Goal: Transaction & Acquisition: Subscribe to service/newsletter

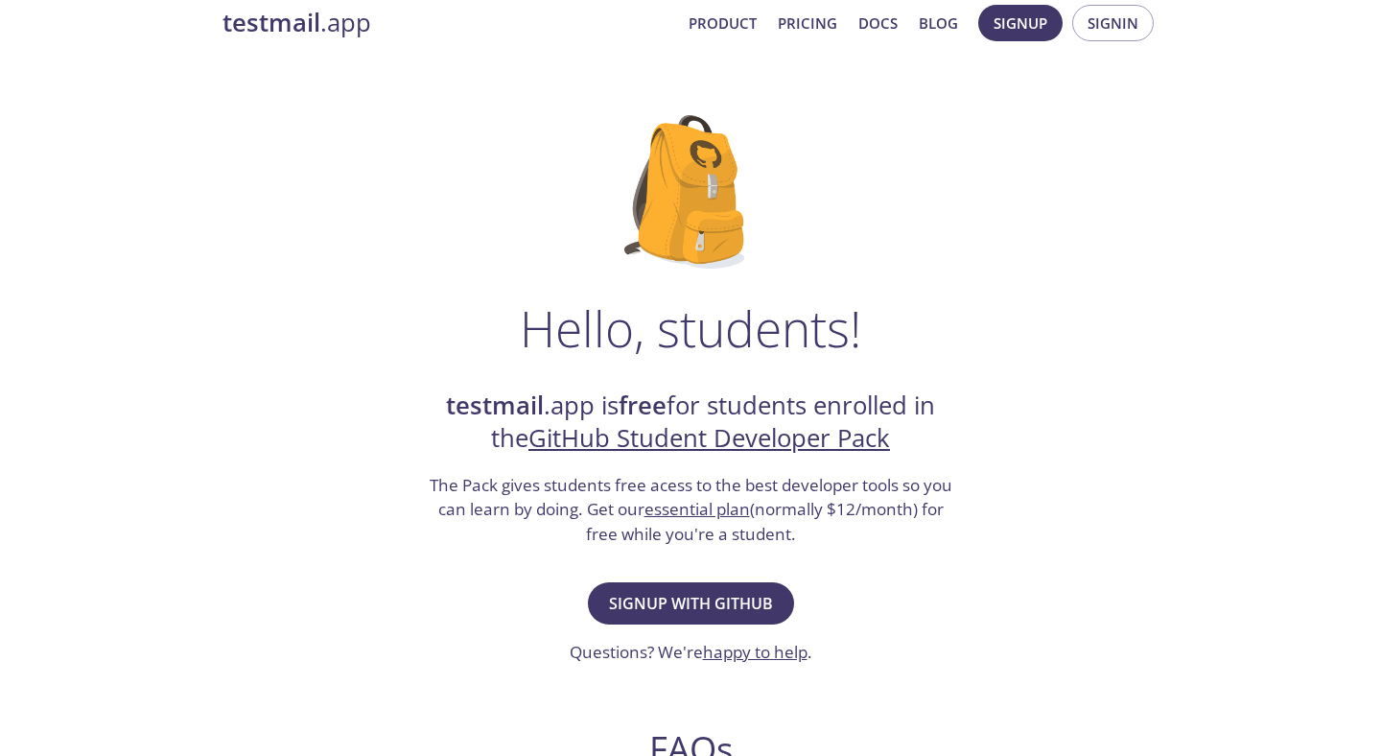
scroll to position [69, 0]
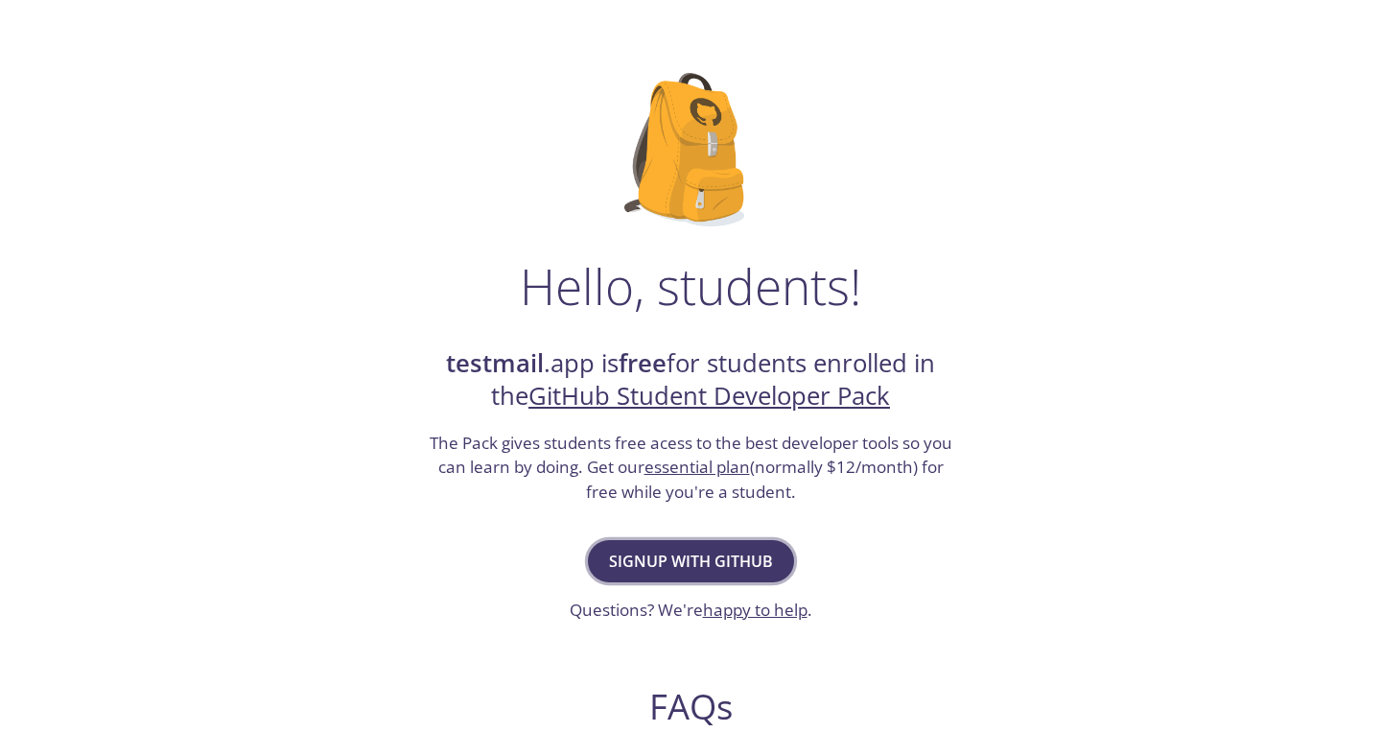
click at [735, 545] on button "Signup with GitHub" at bounding box center [691, 561] width 206 height 42
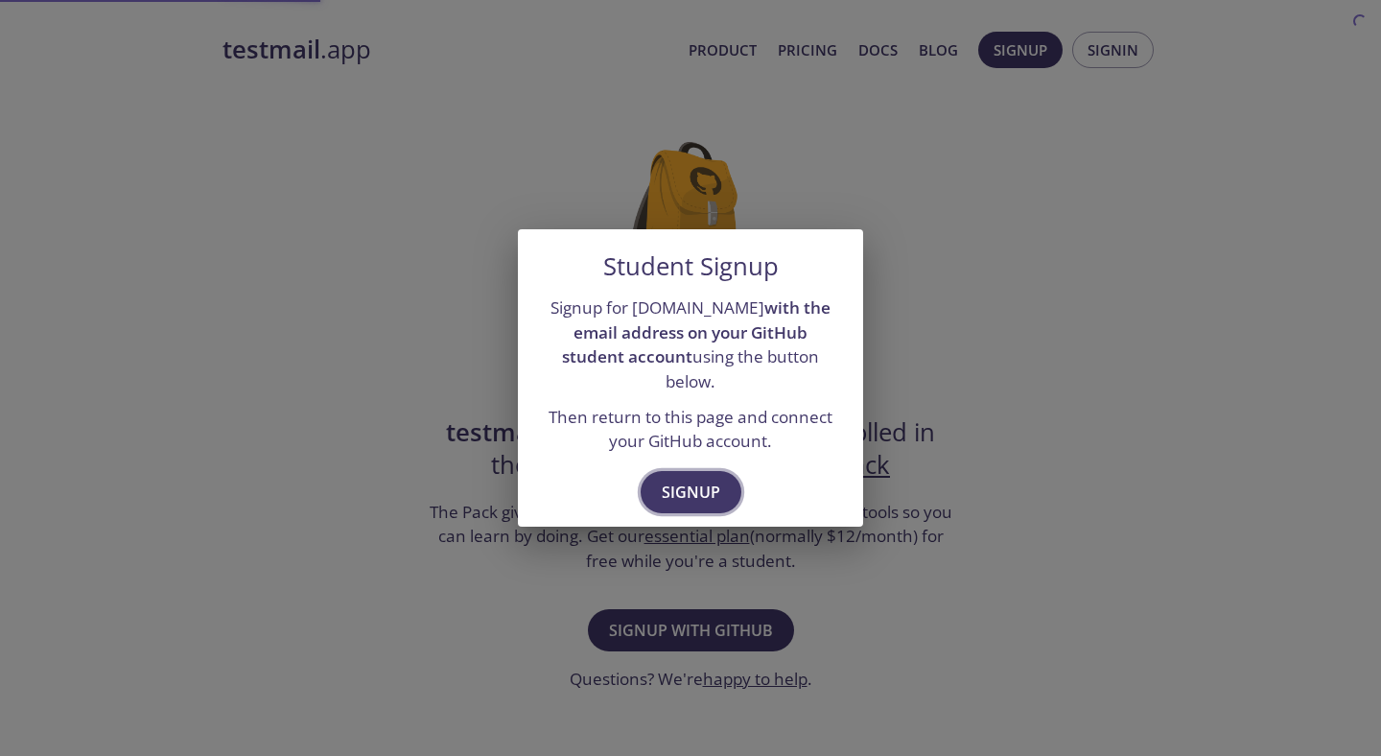
click at [716, 491] on span "Signup" at bounding box center [691, 492] width 59 height 27
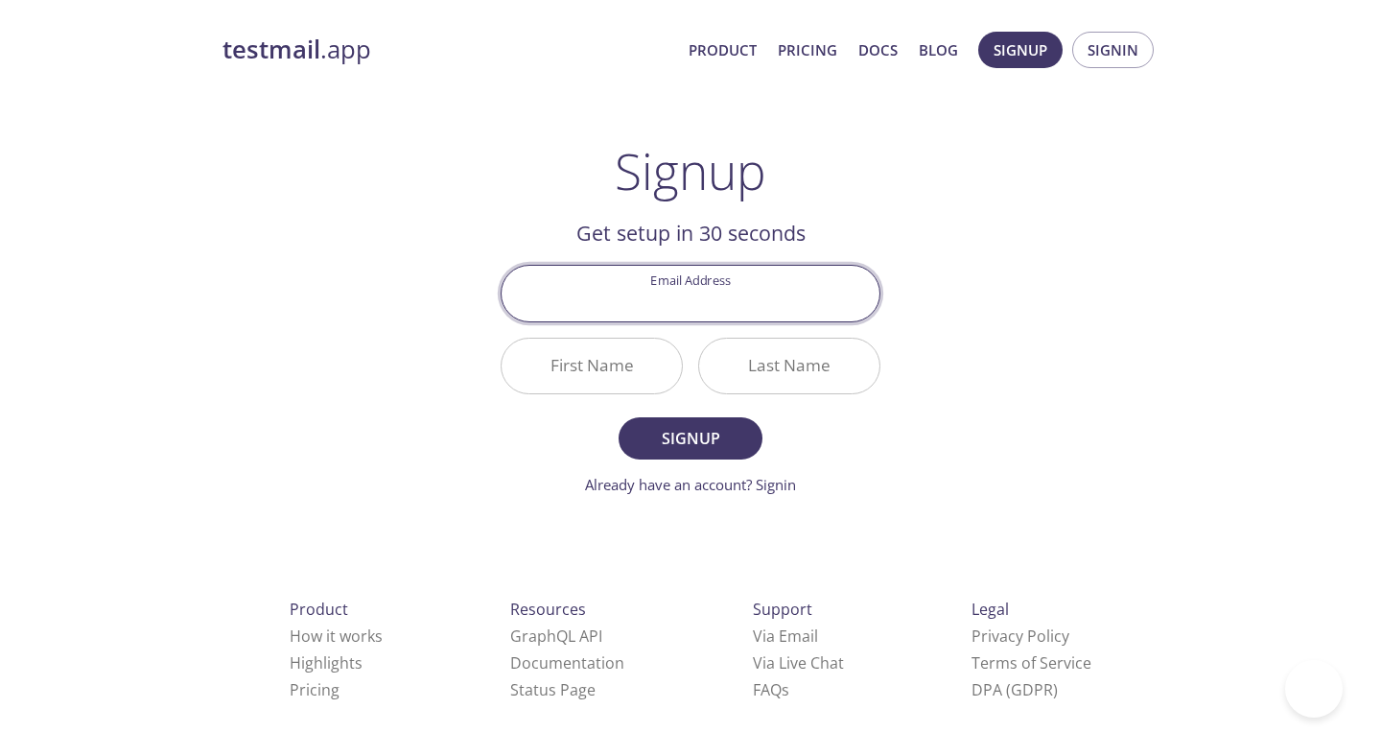
click at [701, 304] on input "Email Address" at bounding box center [691, 293] width 378 height 55
type input "[EMAIL_ADDRESS][DOMAIN_NAME]"
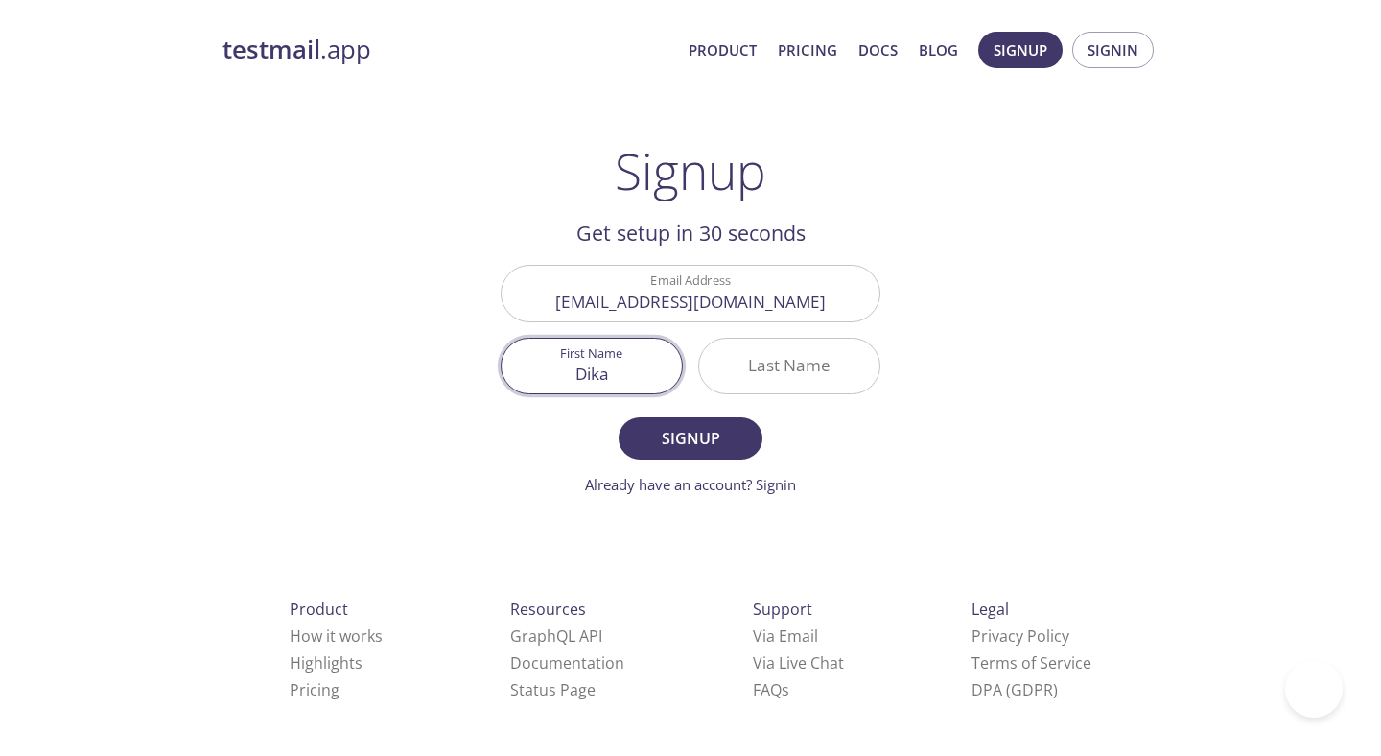
type input "Dika"
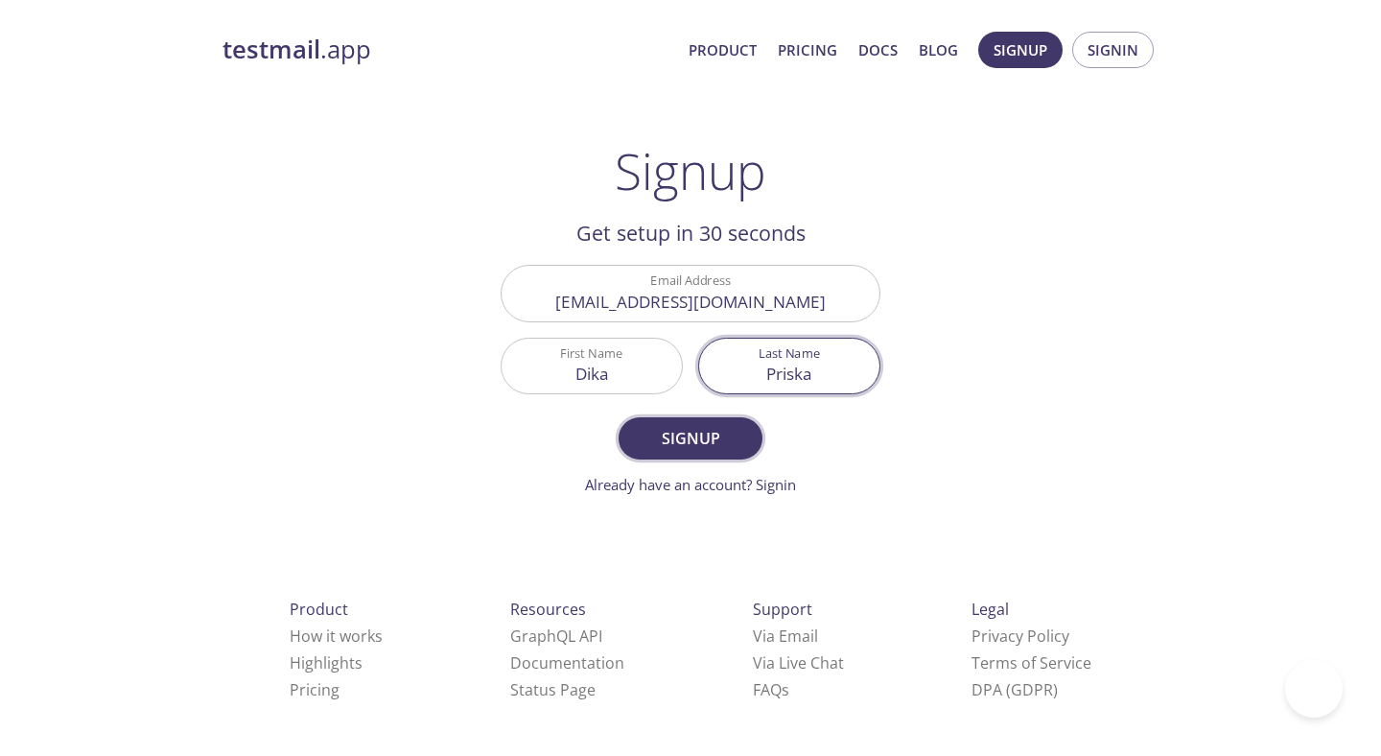
type input "Priska"
click at [703, 442] on span "Signup" at bounding box center [691, 438] width 102 height 27
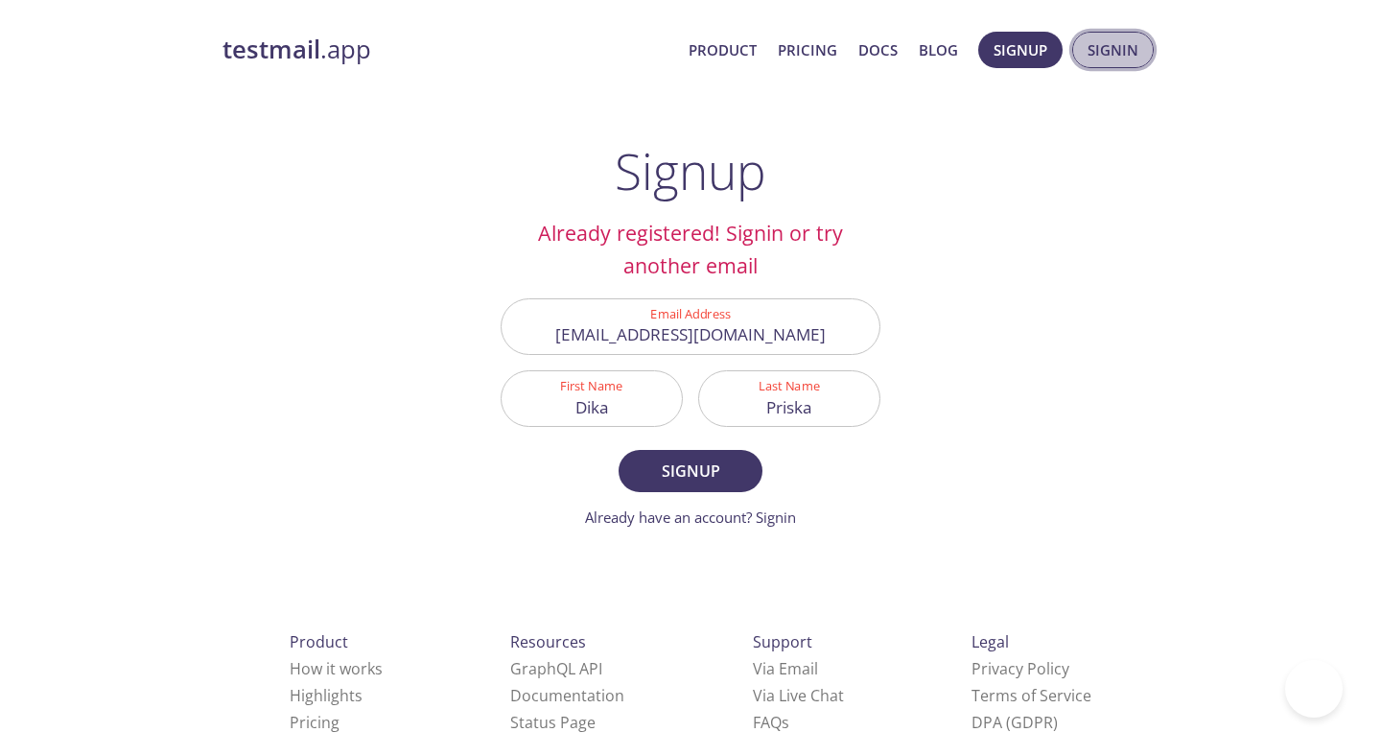
click at [1102, 60] on span "Signin" at bounding box center [1113, 49] width 51 height 25
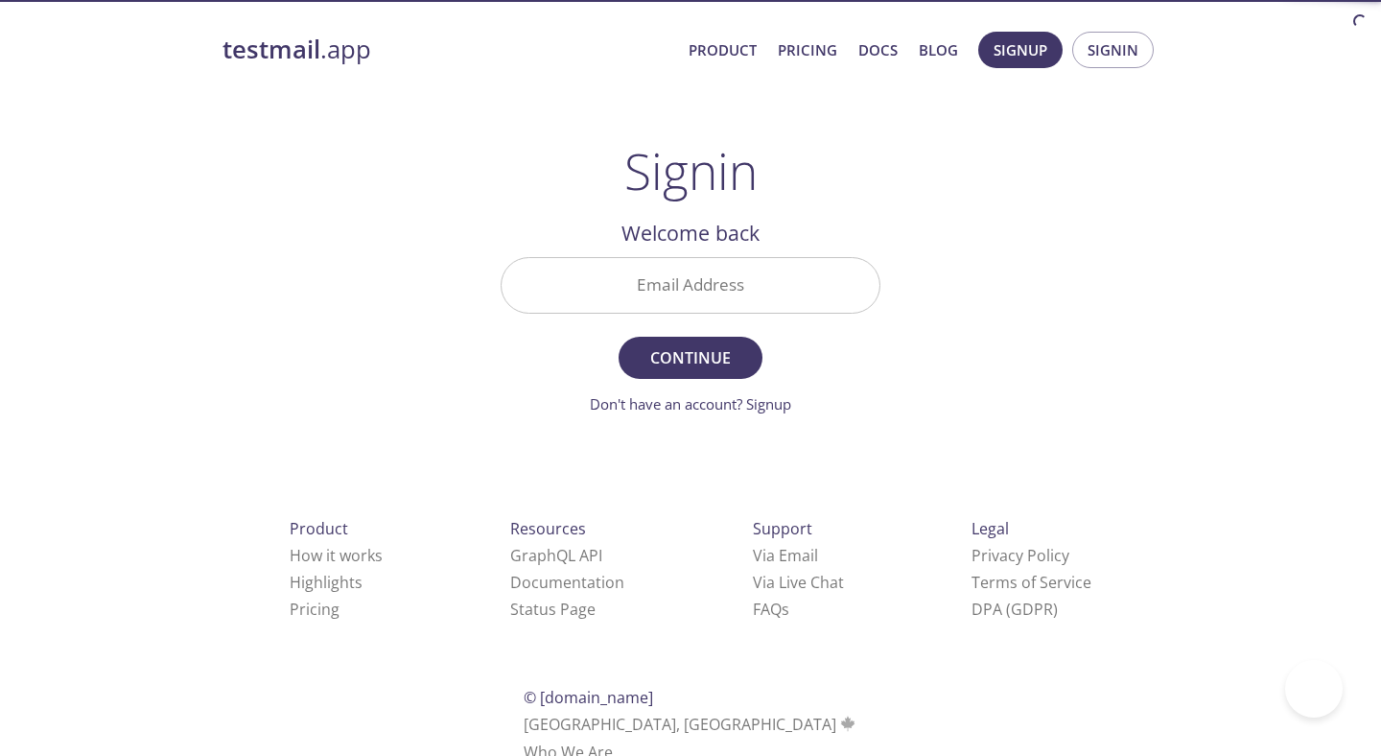
click at [713, 257] on div at bounding box center [691, 285] width 380 height 57
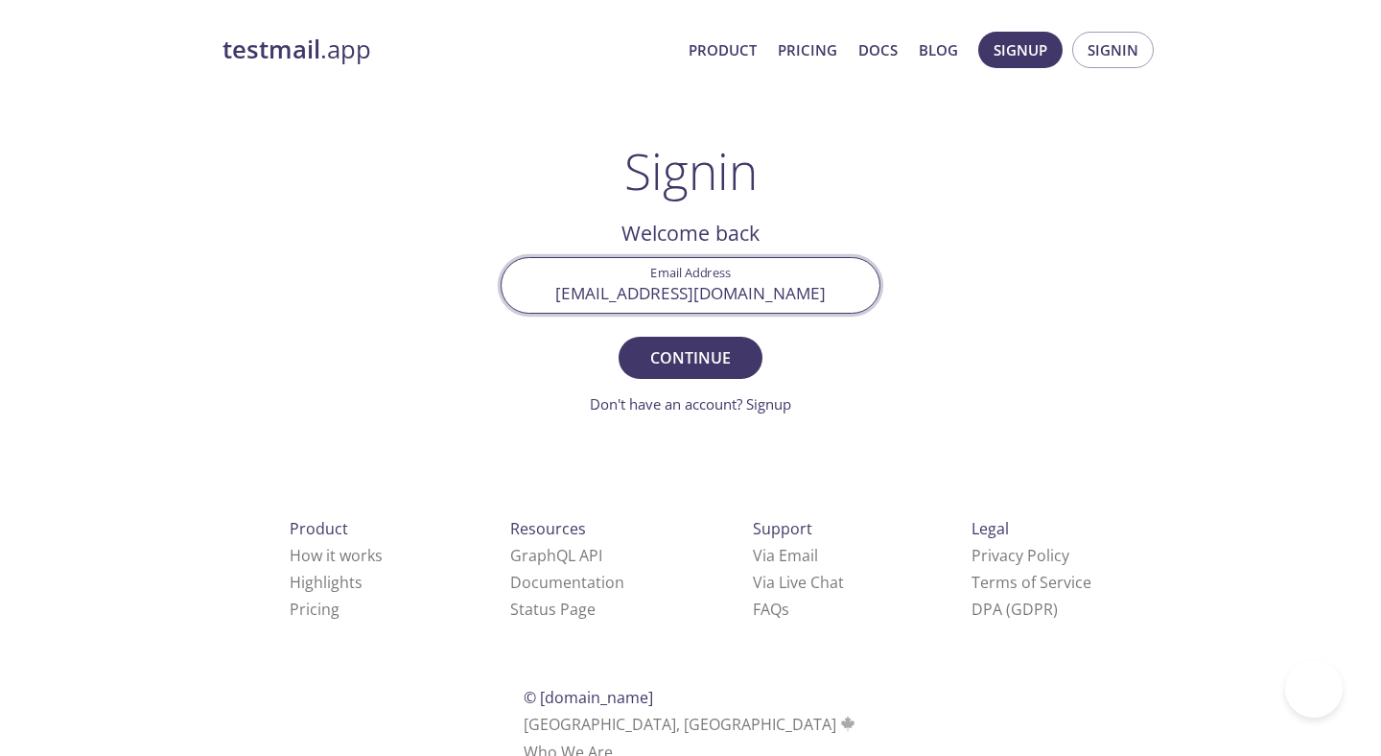
type input "[EMAIL_ADDRESS][DOMAIN_NAME]"
click at [619, 337] on button "Continue" at bounding box center [691, 358] width 144 height 42
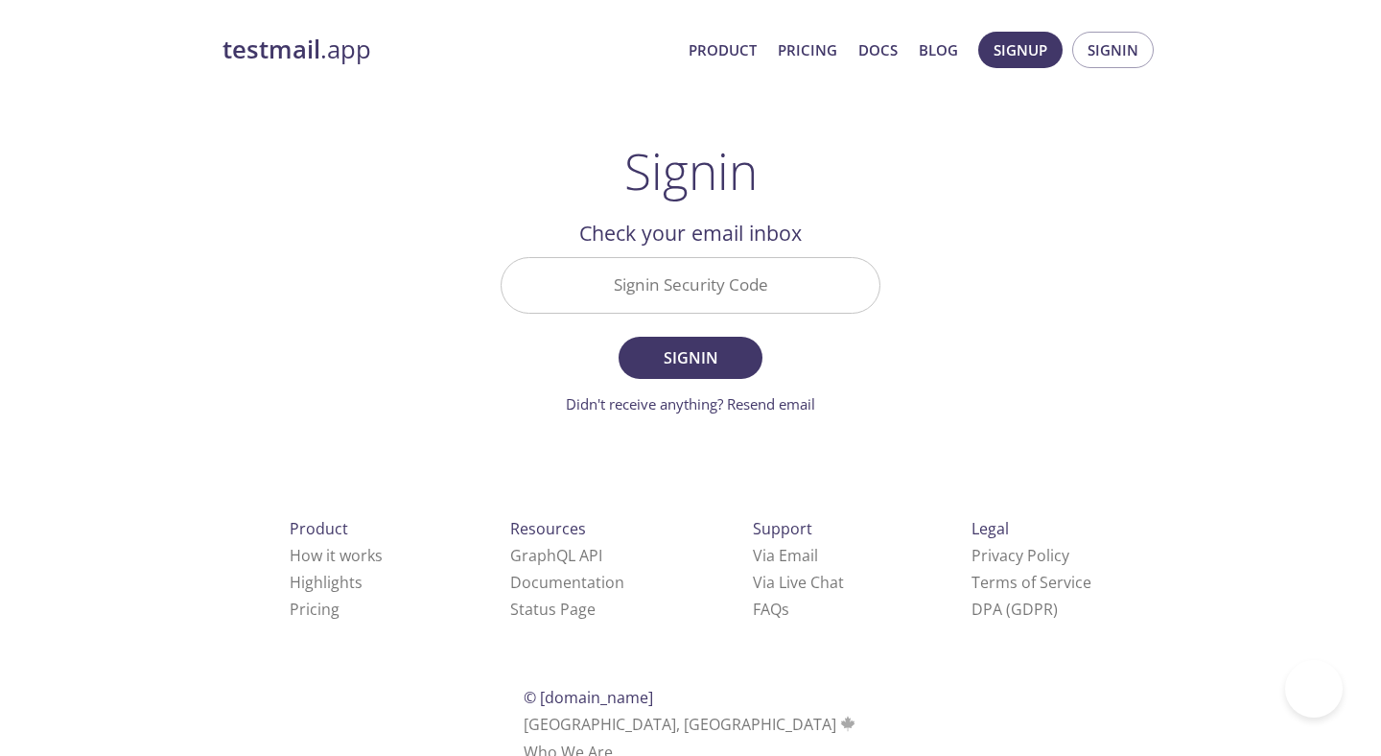
click at [692, 294] on input "Signin Security Code" at bounding box center [691, 285] width 378 height 55
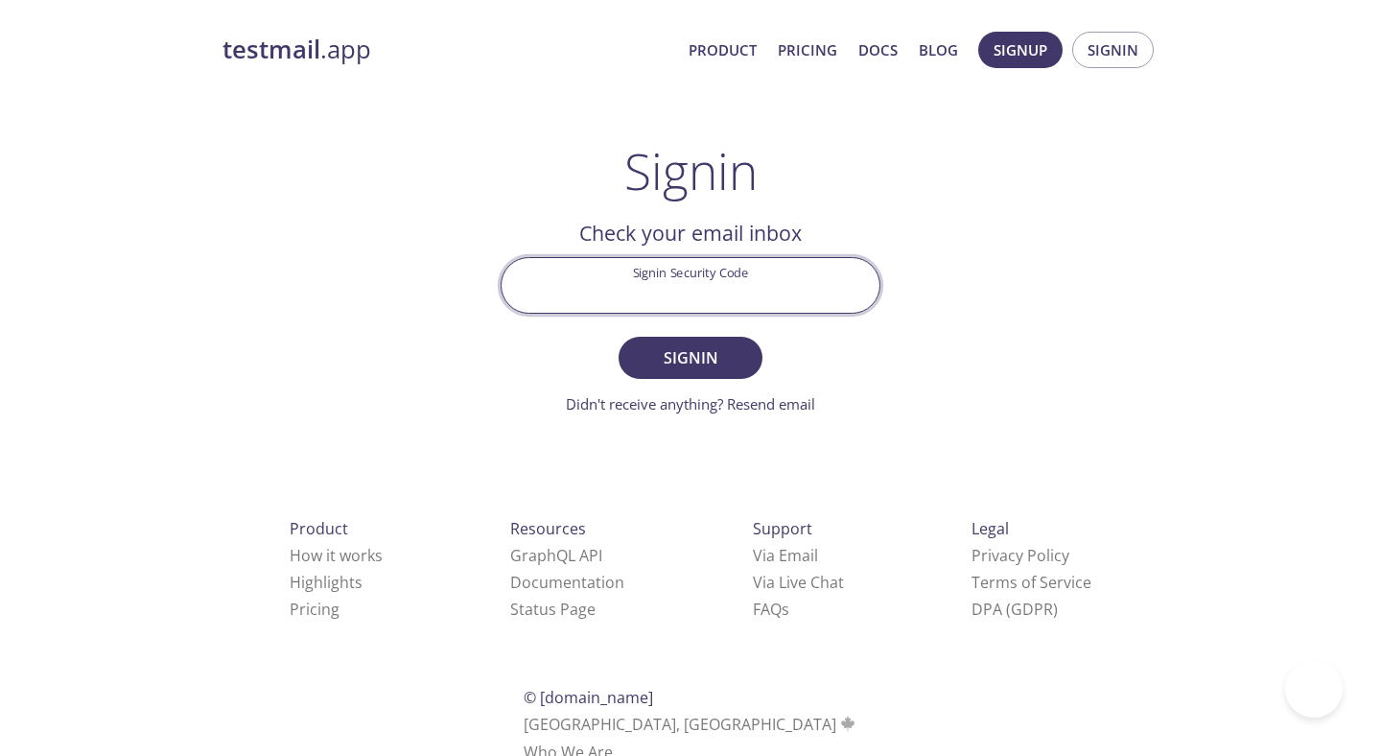
click at [646, 297] on input "Signin Security Code" at bounding box center [691, 285] width 378 height 55
paste input "TMR2GKV"
click at [619, 337] on button "Signin" at bounding box center [691, 358] width 144 height 42
type input "T"
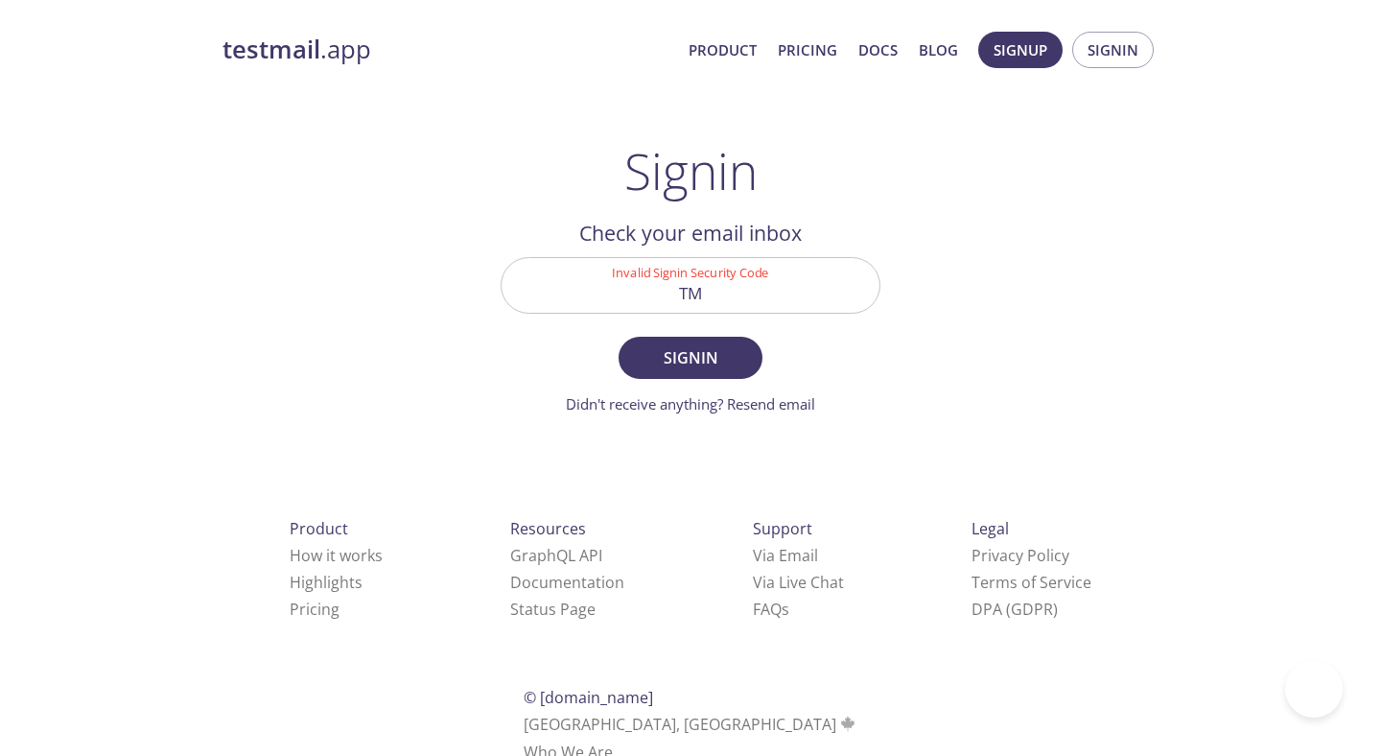
type input "T"
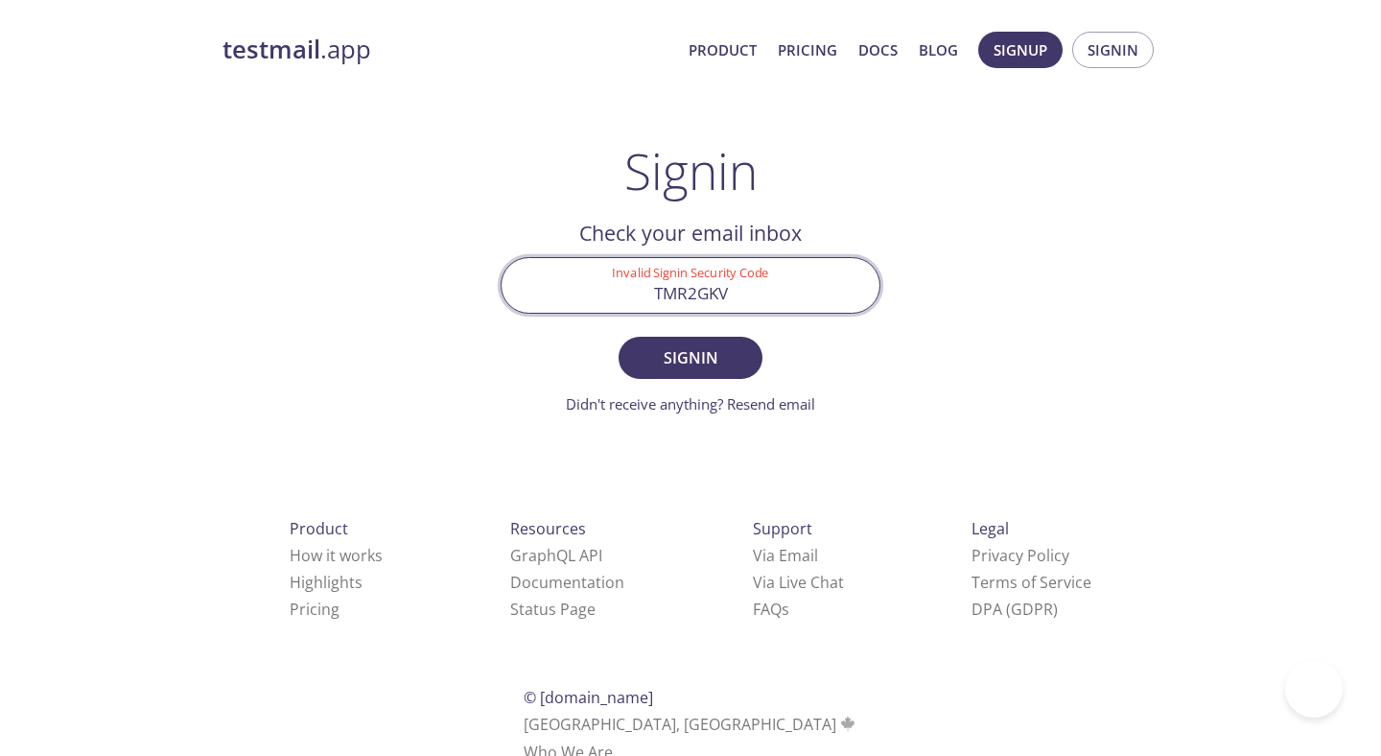
type input "TMR2GKV"
click at [619, 337] on button "Signin" at bounding box center [691, 358] width 144 height 42
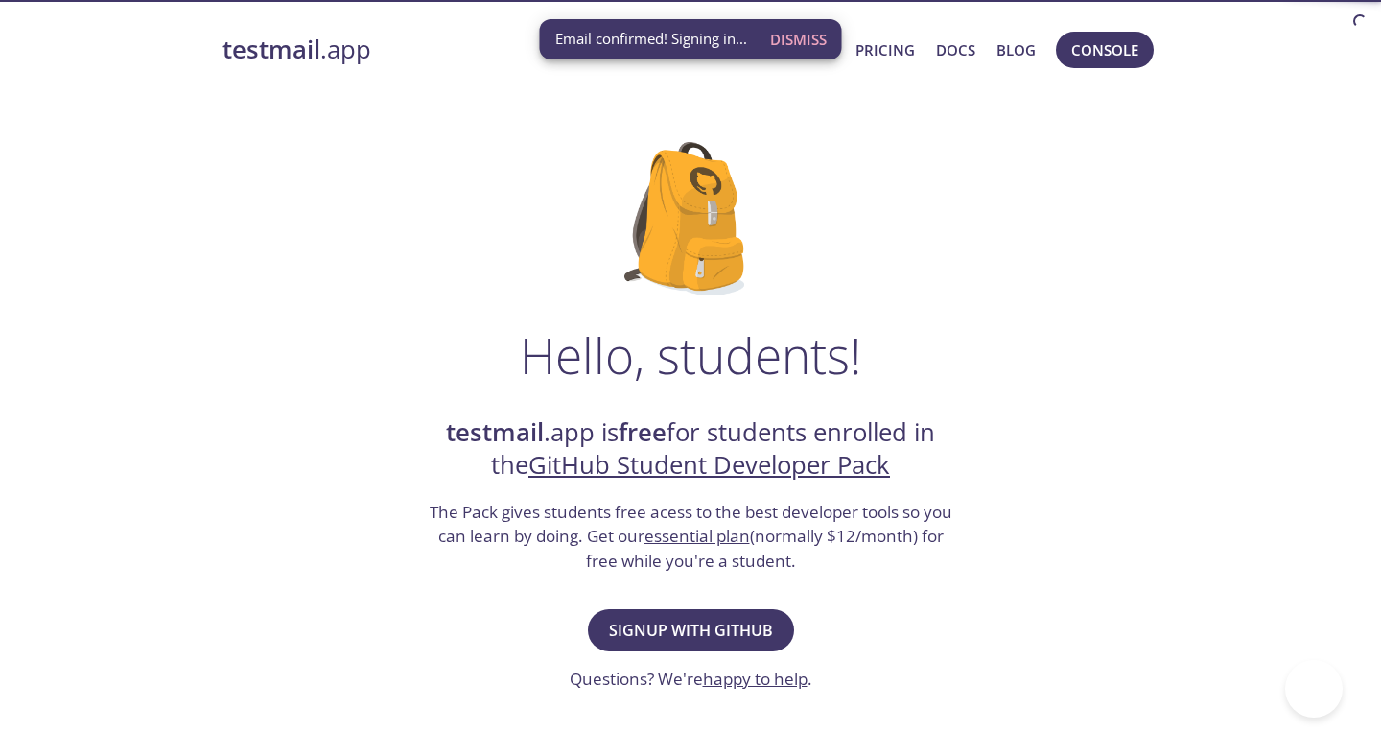
scroll to position [35, 0]
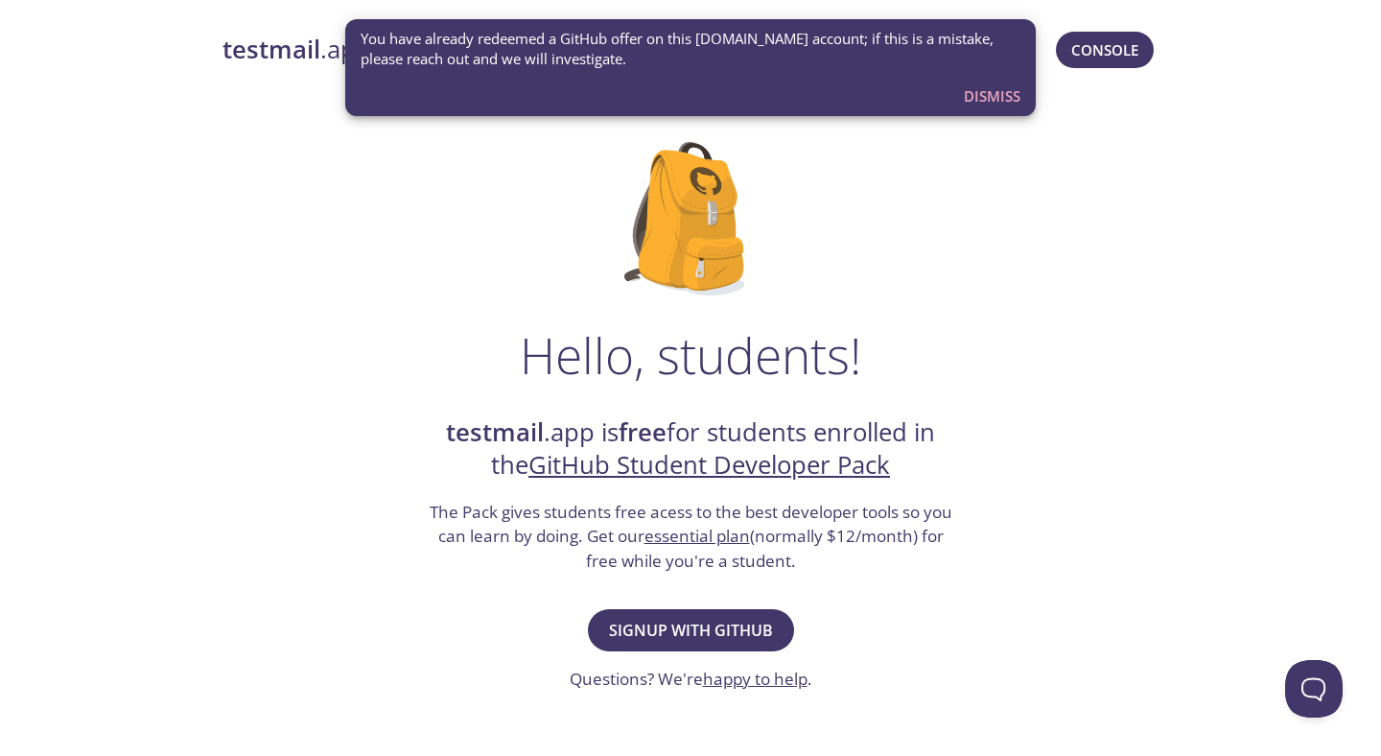
click at [757, 43] on span "You have already redeemed a GitHub offer on this testmail.app account; if this …" at bounding box center [691, 49] width 660 height 41
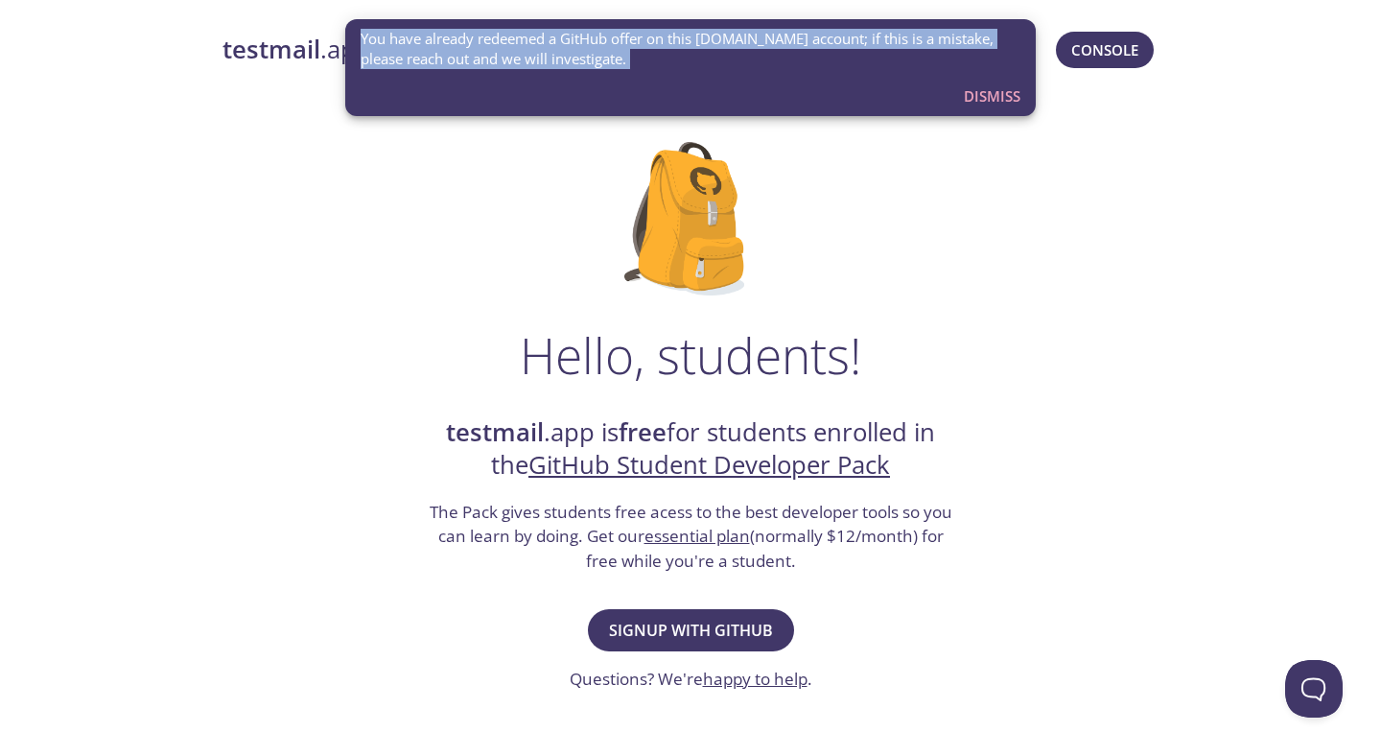
copy body "You have already redeemed a GitHub offer on this testmail.app account; if this …"
click at [1022, 97] on button "Dismiss" at bounding box center [992, 96] width 72 height 36
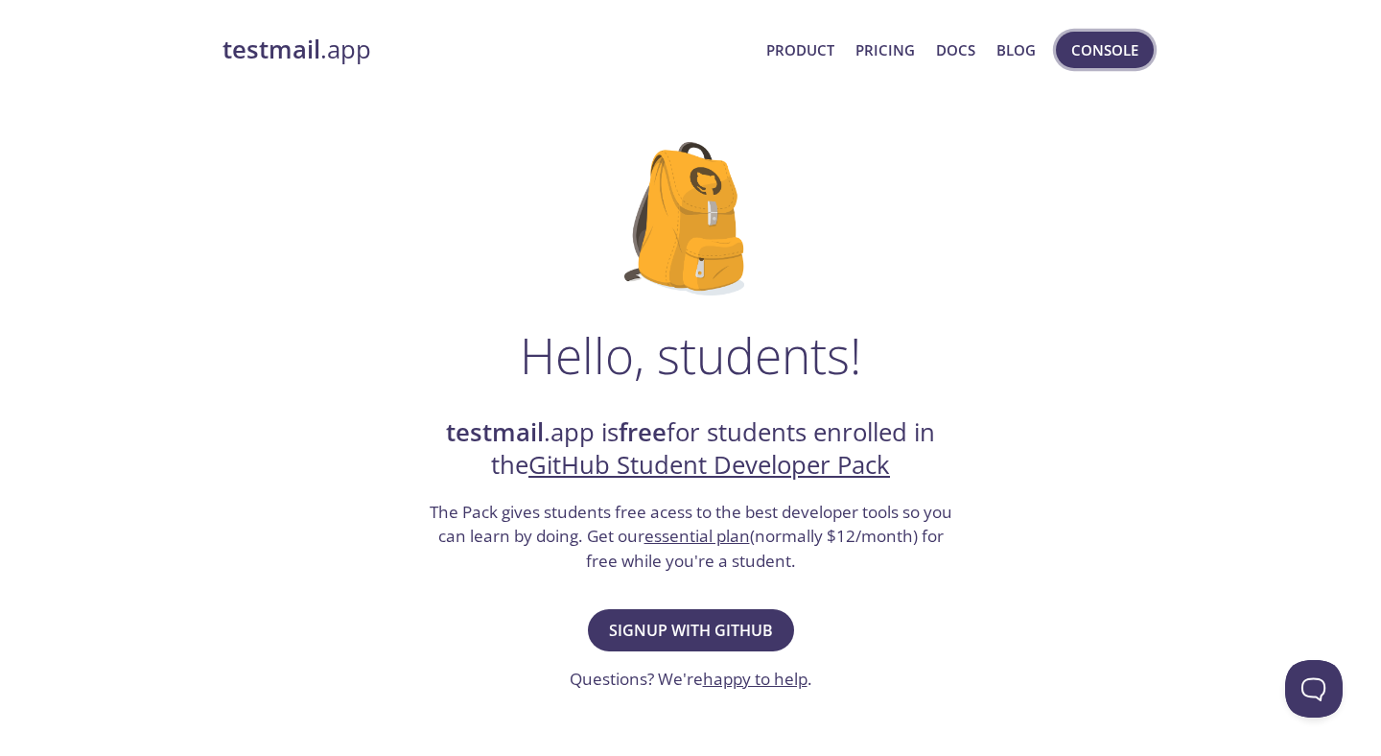
click at [1106, 43] on span "Console" at bounding box center [1104, 49] width 67 height 25
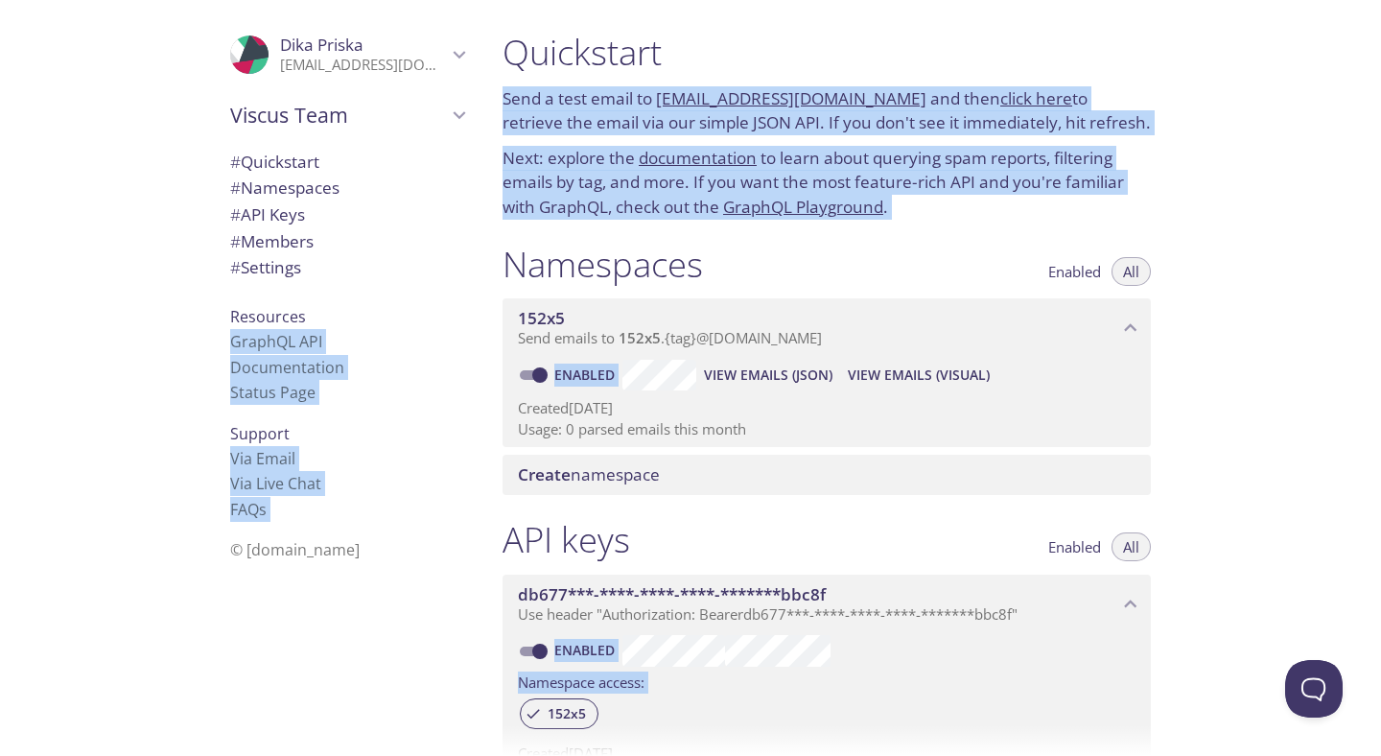
click at [1260, 206] on div "Quickstart Send a test email to 152x5.test@inbox.testmail.app and then click he…" at bounding box center [934, 378] width 894 height 756
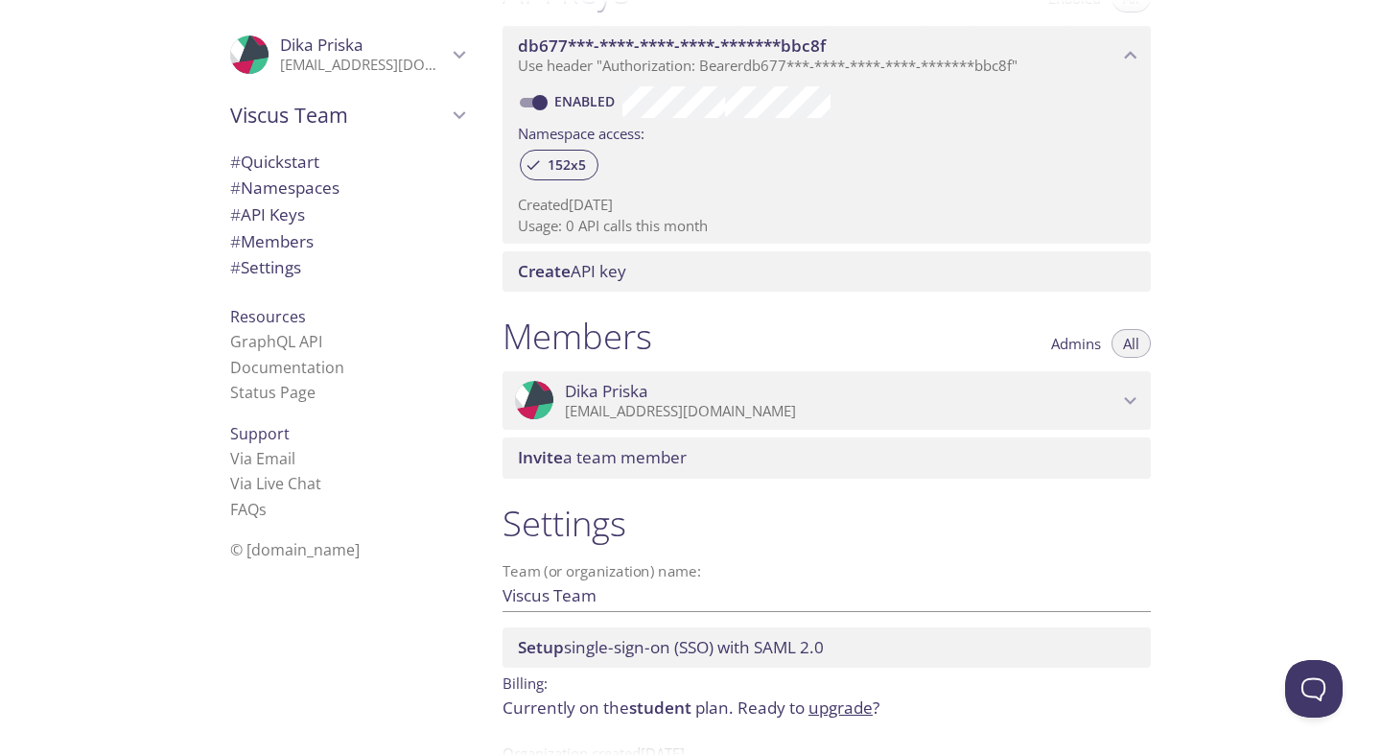
scroll to position [608, 0]
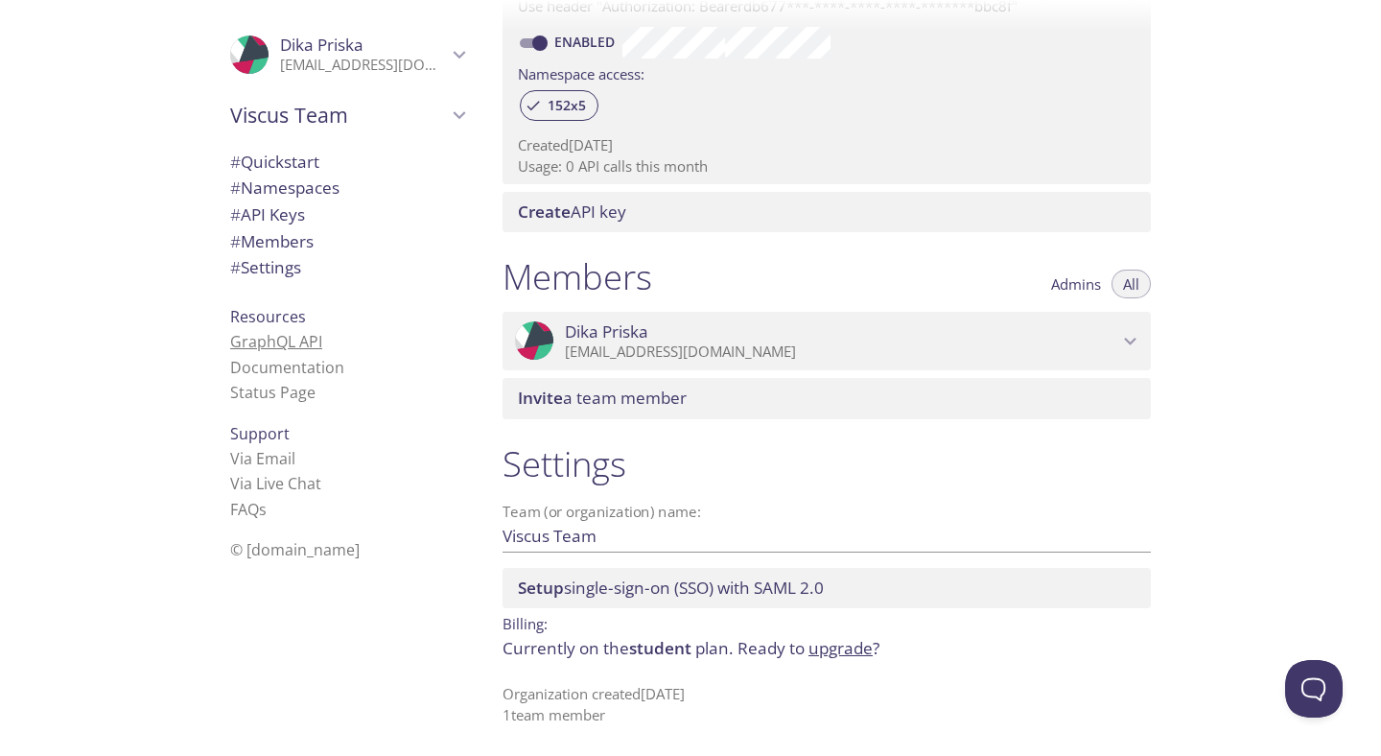
click at [277, 341] on link "GraphQL API" at bounding box center [276, 341] width 92 height 21
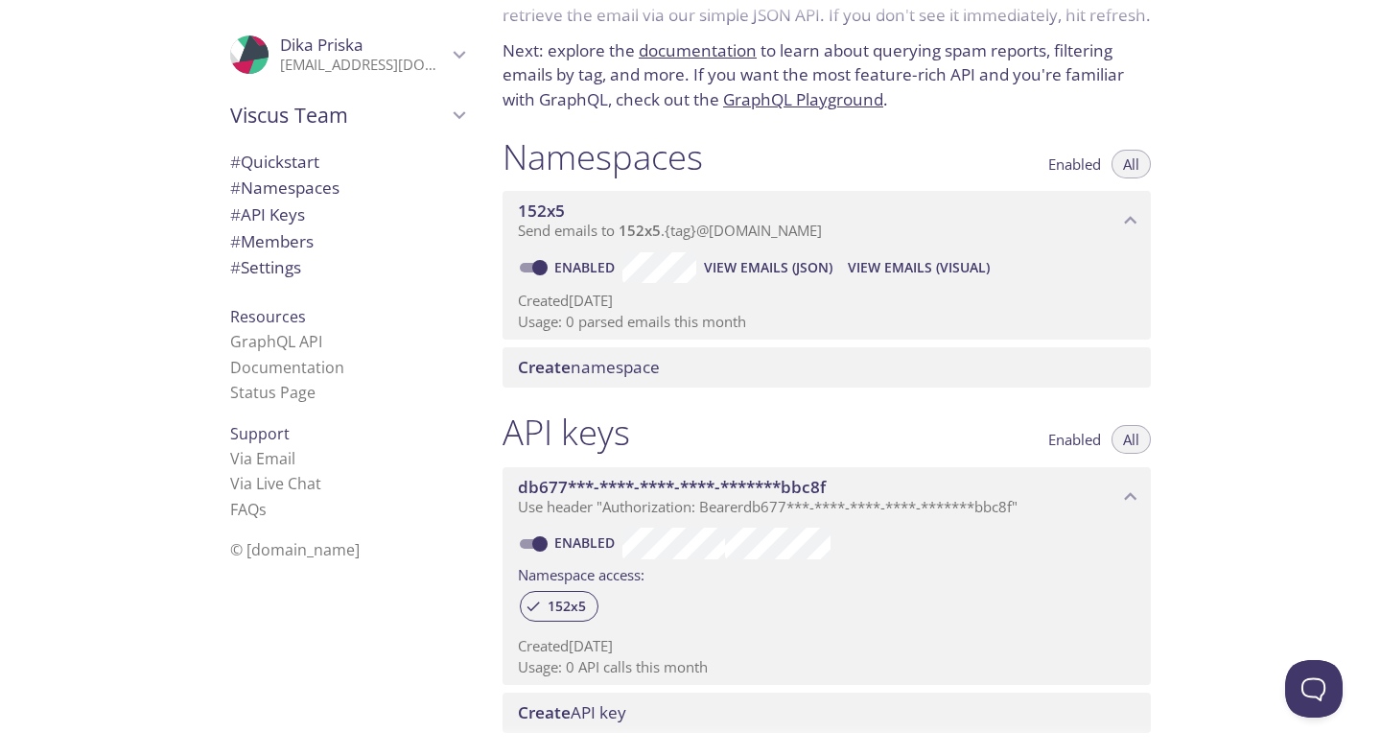
scroll to position [108, 0]
click at [870, 263] on span "View Emails (Visual)" at bounding box center [919, 266] width 142 height 23
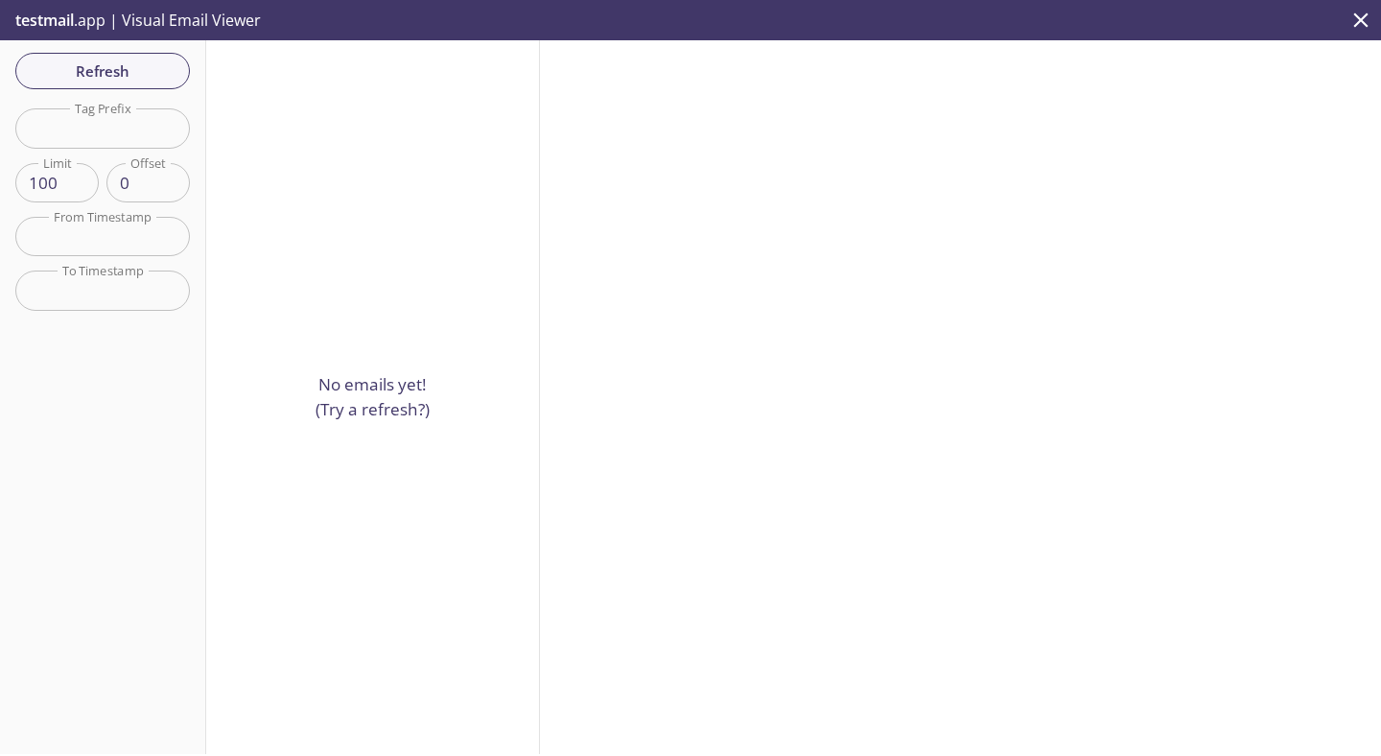
click at [145, 117] on input "text" at bounding box center [102, 127] width 175 height 39
click at [298, 154] on div "No emails yet! (Try a refresh?)" at bounding box center [373, 397] width 334 height 714
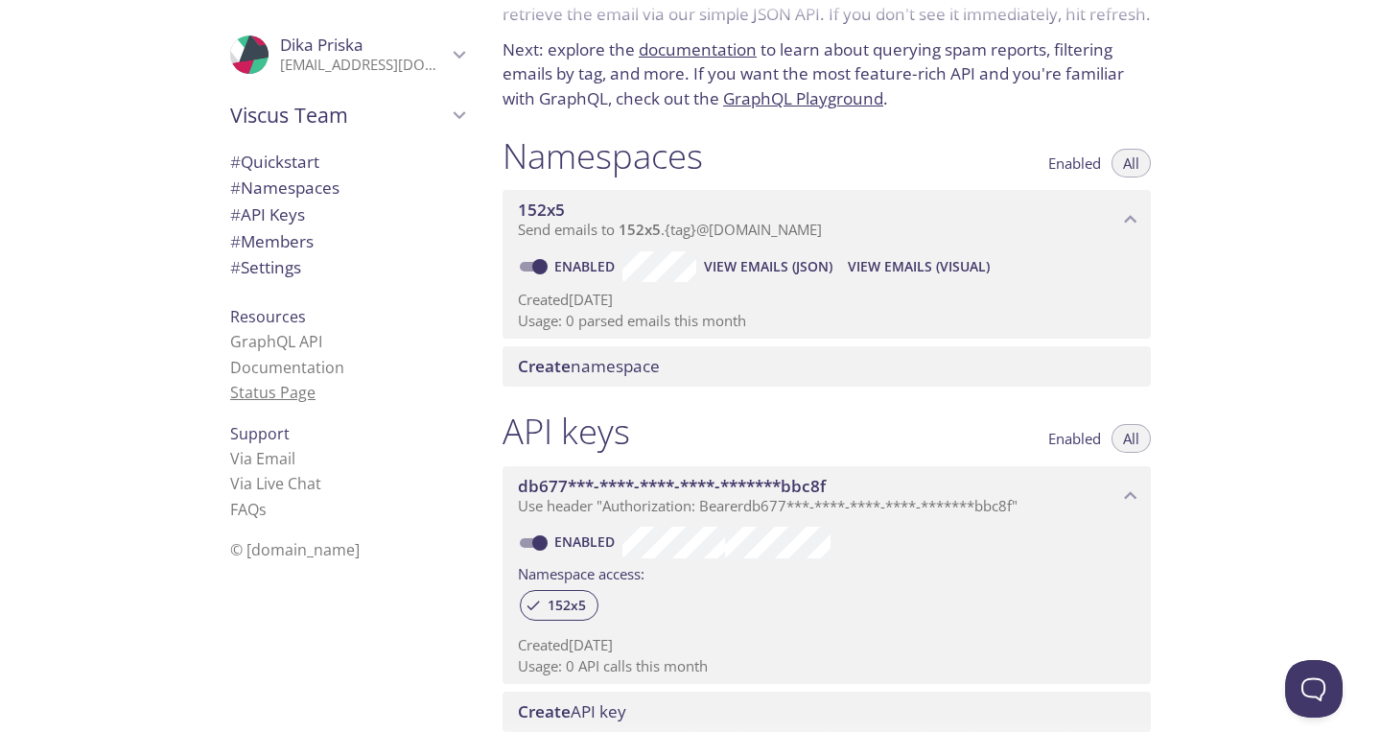
click at [302, 389] on link "Status Page" at bounding box center [272, 392] width 85 height 21
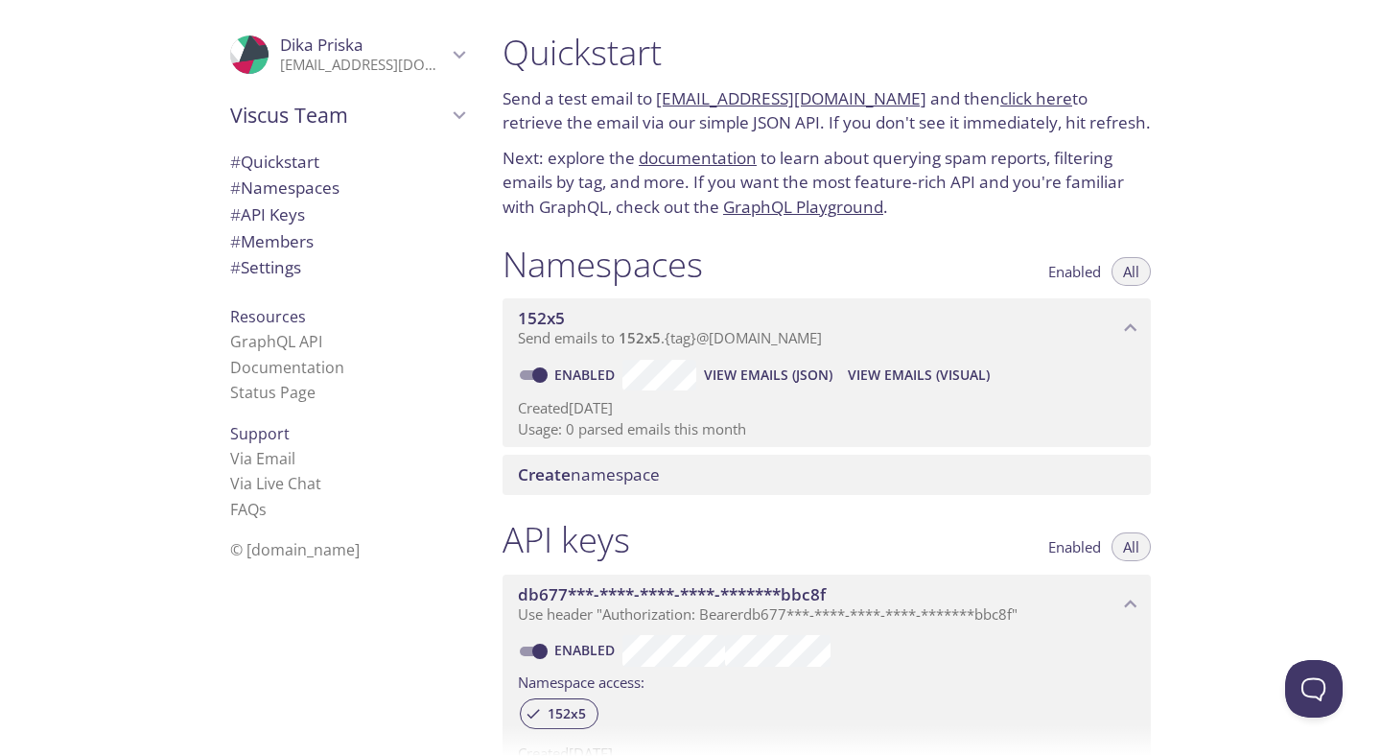
click at [1083, 271] on span "Enabled" at bounding box center [1074, 271] width 53 height 0
click at [1130, 320] on icon "152x5 namespace" at bounding box center [1130, 328] width 25 height 25
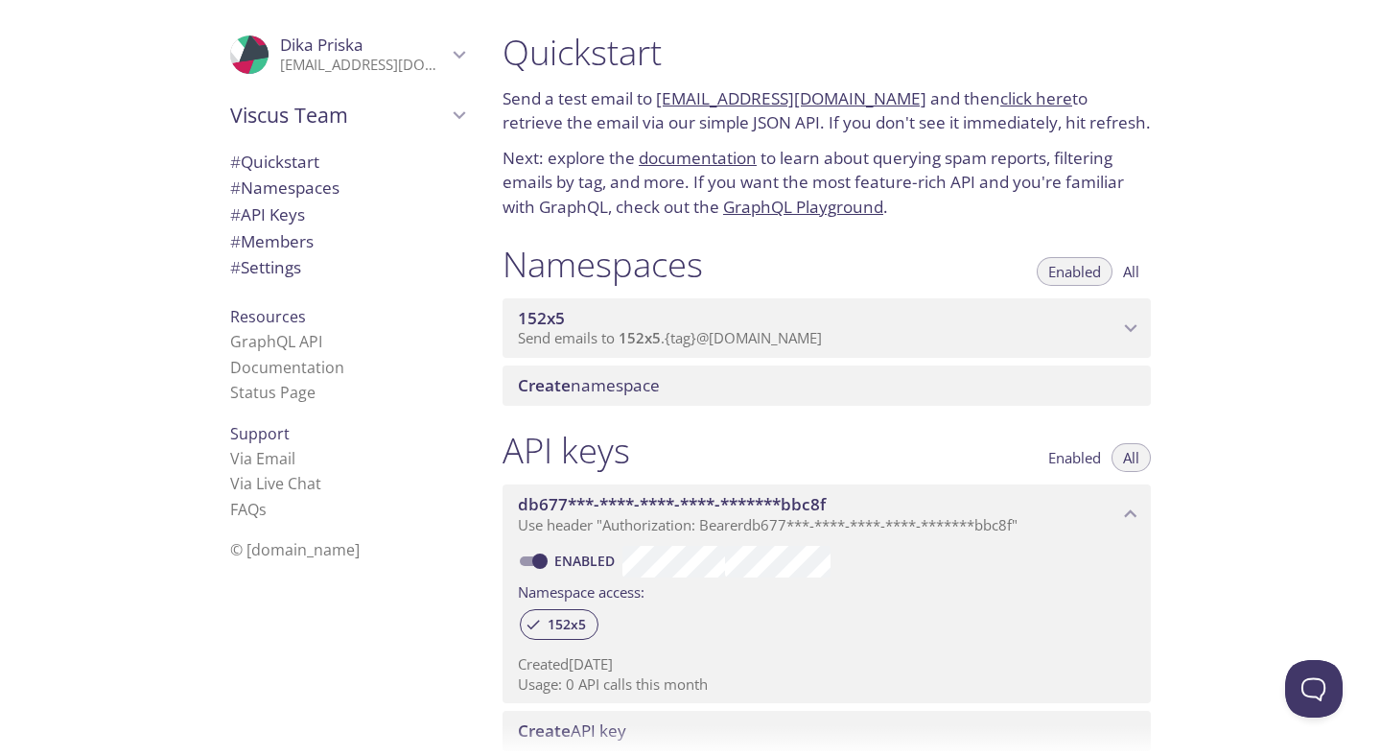
click at [1130, 320] on icon "152x5 namespace" at bounding box center [1130, 328] width 25 height 25
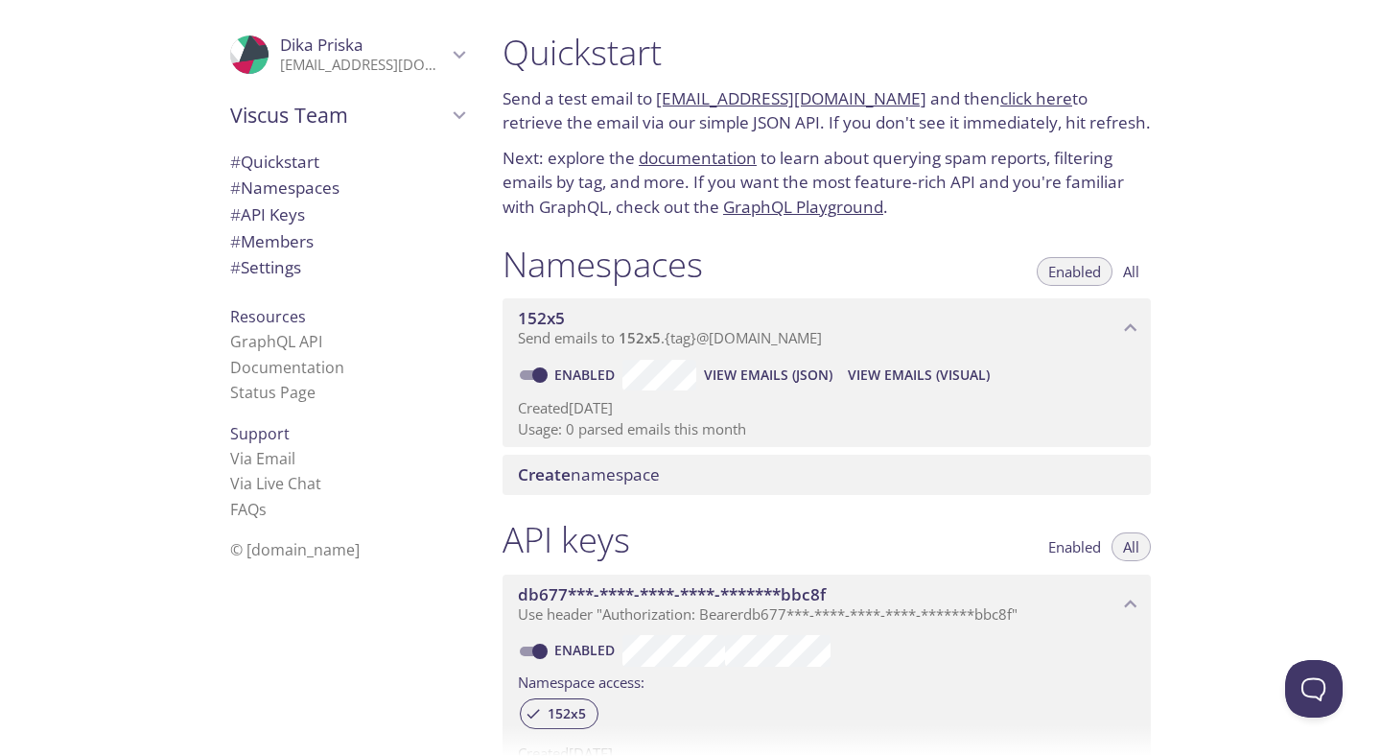
scroll to position [34, 0]
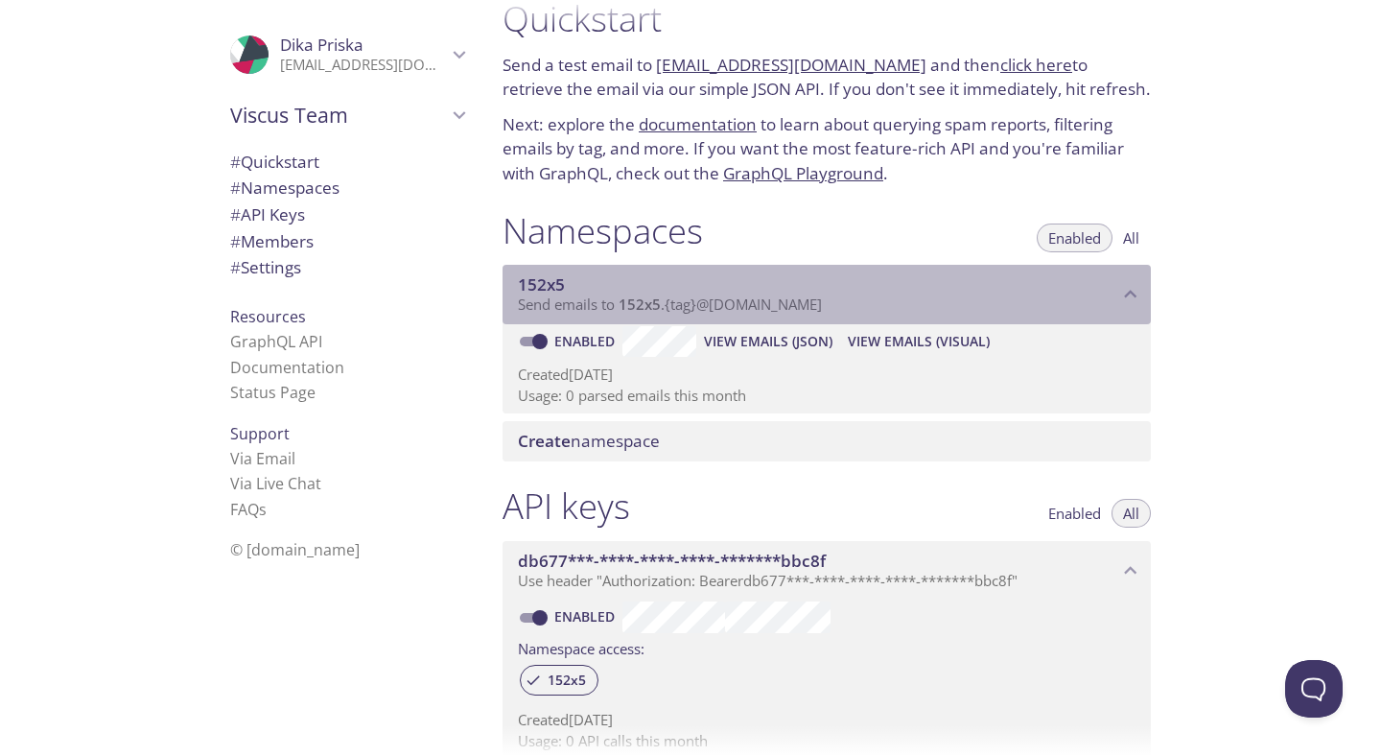
click at [587, 306] on span "Send emails to 152x5 . {tag} @inbox.testmail.app" at bounding box center [670, 303] width 304 height 19
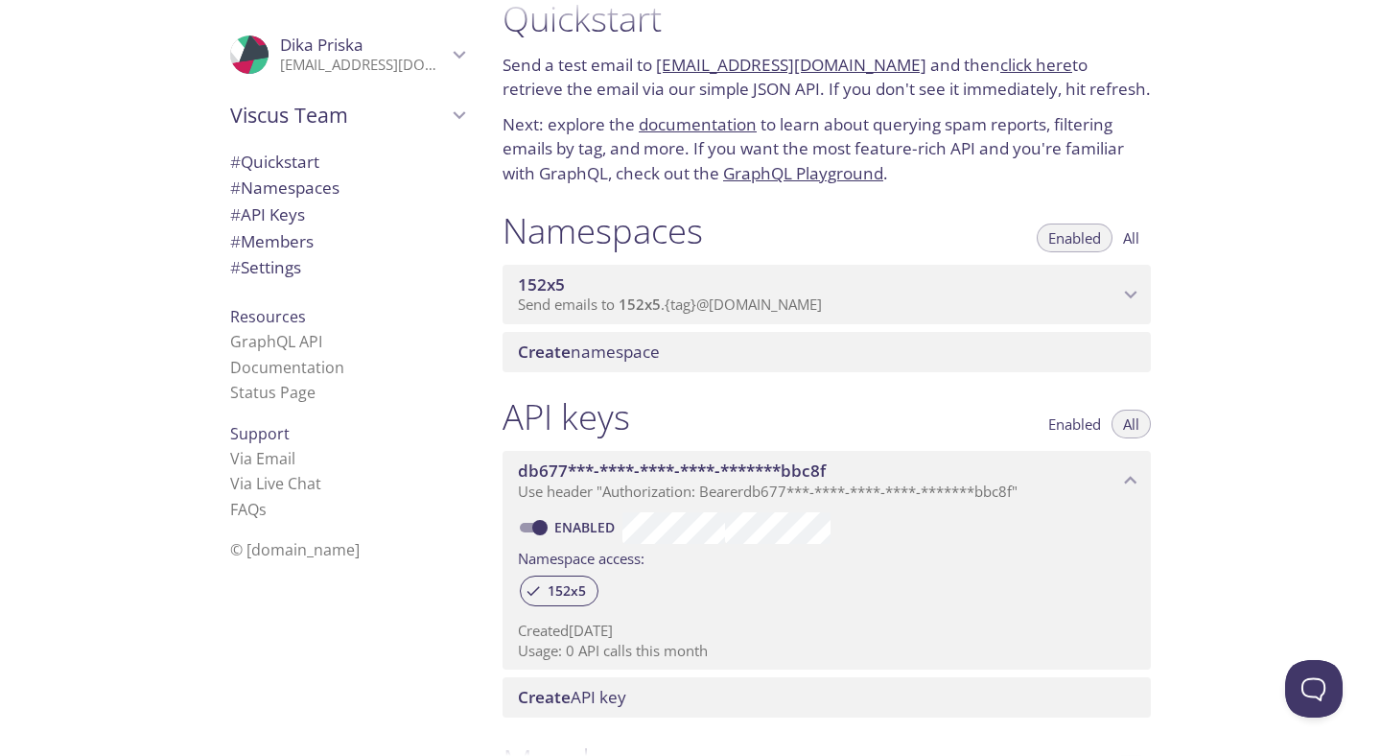
click at [632, 465] on span "db677***-****-****-****-*******bbc8f" at bounding box center [672, 470] width 308 height 22
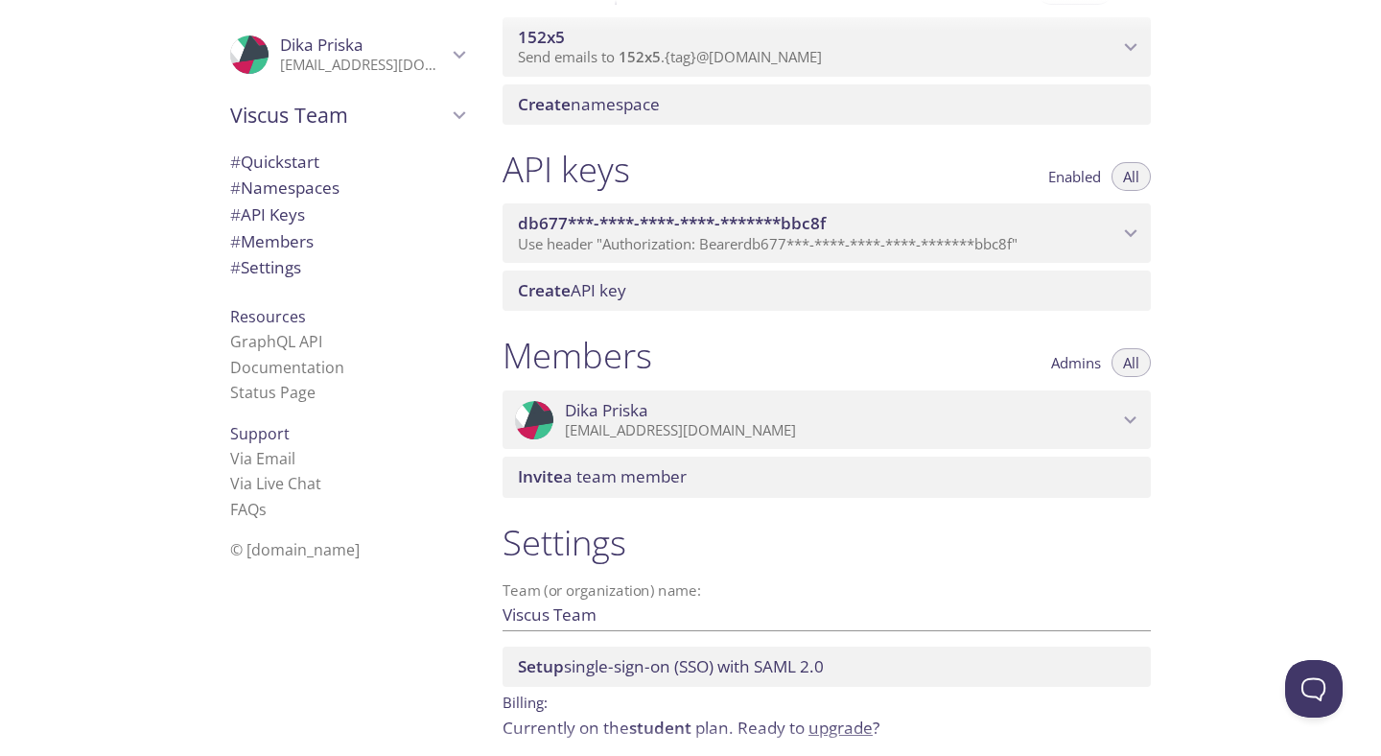
scroll to position [360, 0]
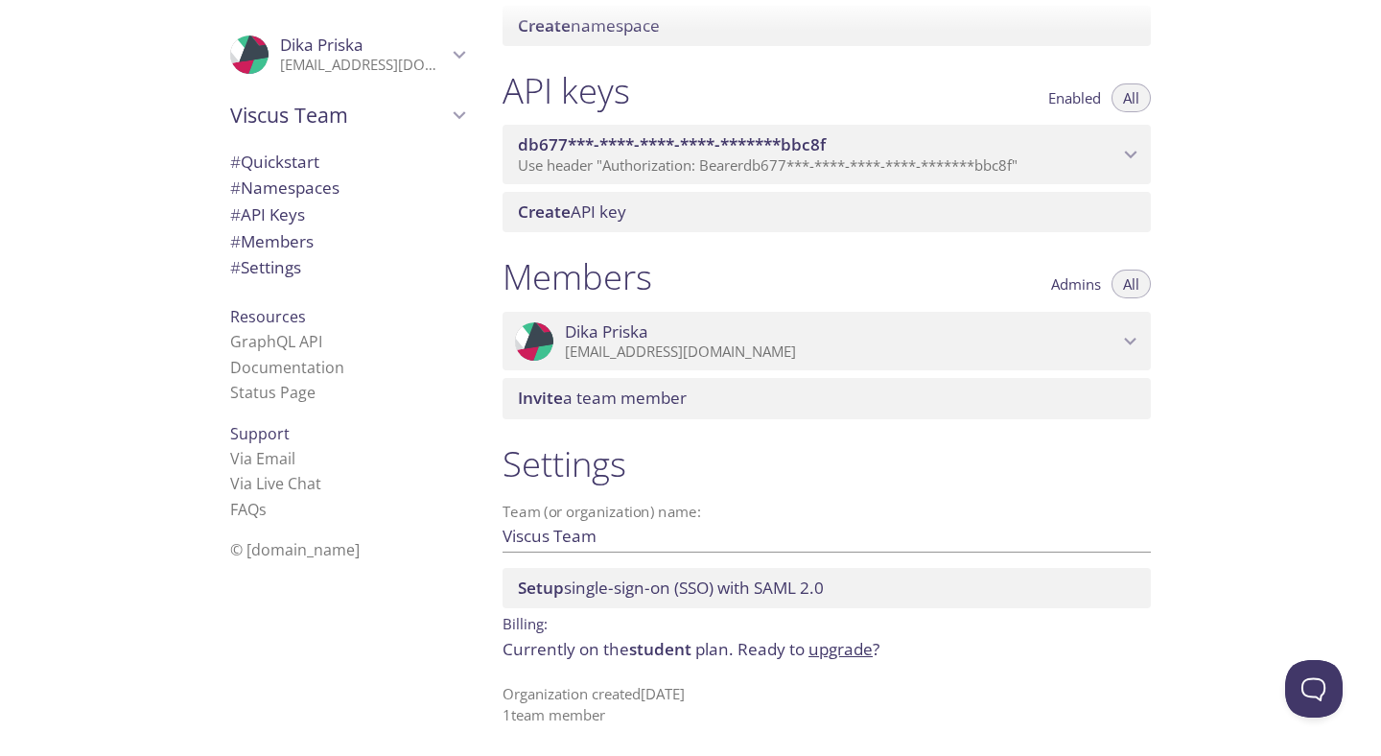
click at [284, 265] on span "# Settings" at bounding box center [265, 267] width 71 height 22
click at [301, 209] on span "# API Keys" at bounding box center [267, 214] width 75 height 22
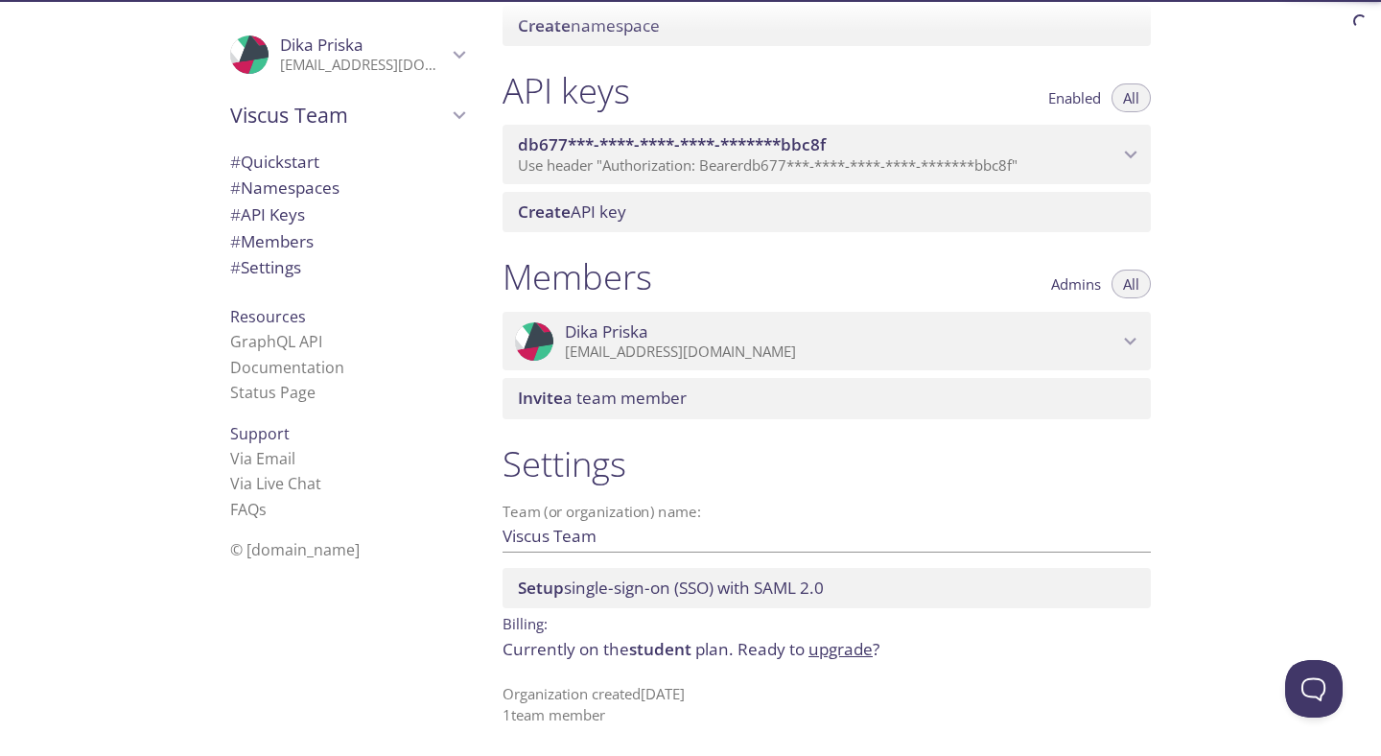
click at [301, 184] on span "# Namespaces" at bounding box center [284, 187] width 109 height 22
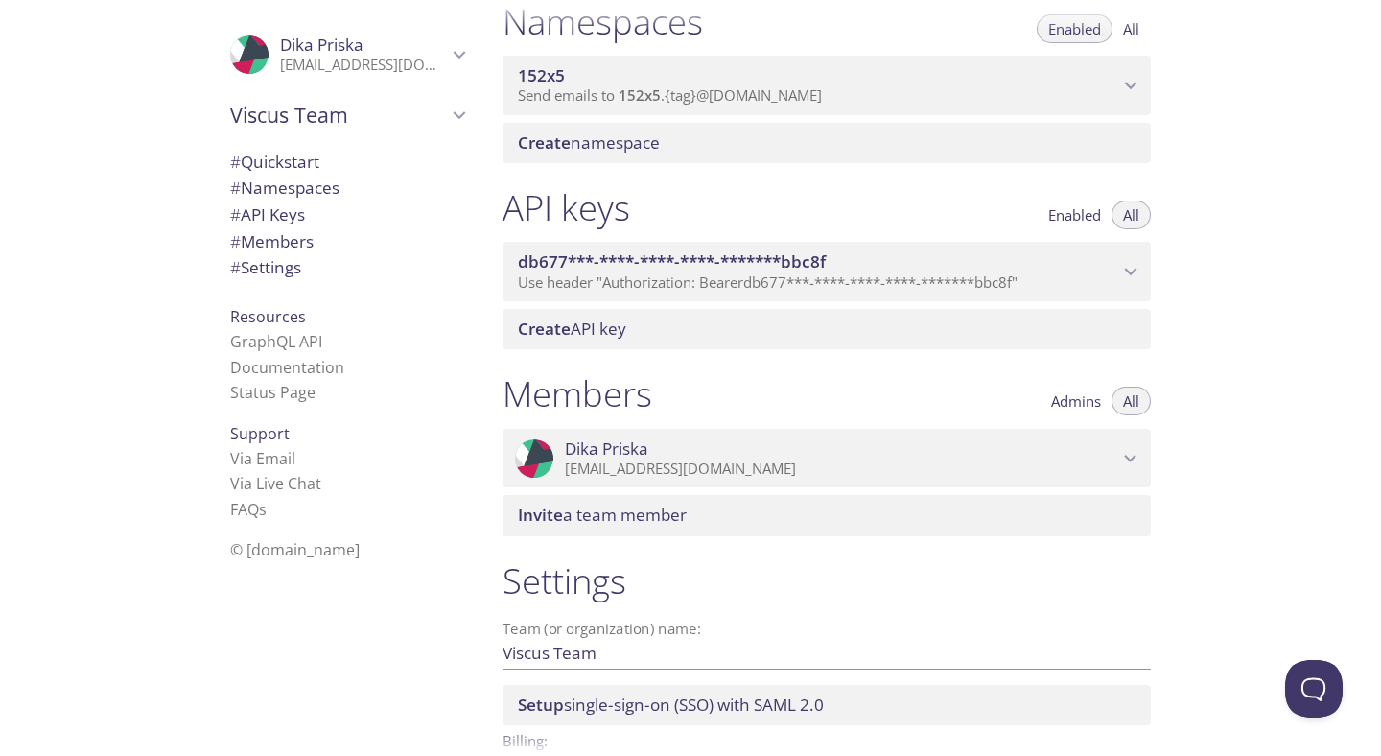
click at [301, 164] on span "# Quickstart" at bounding box center [274, 162] width 89 height 22
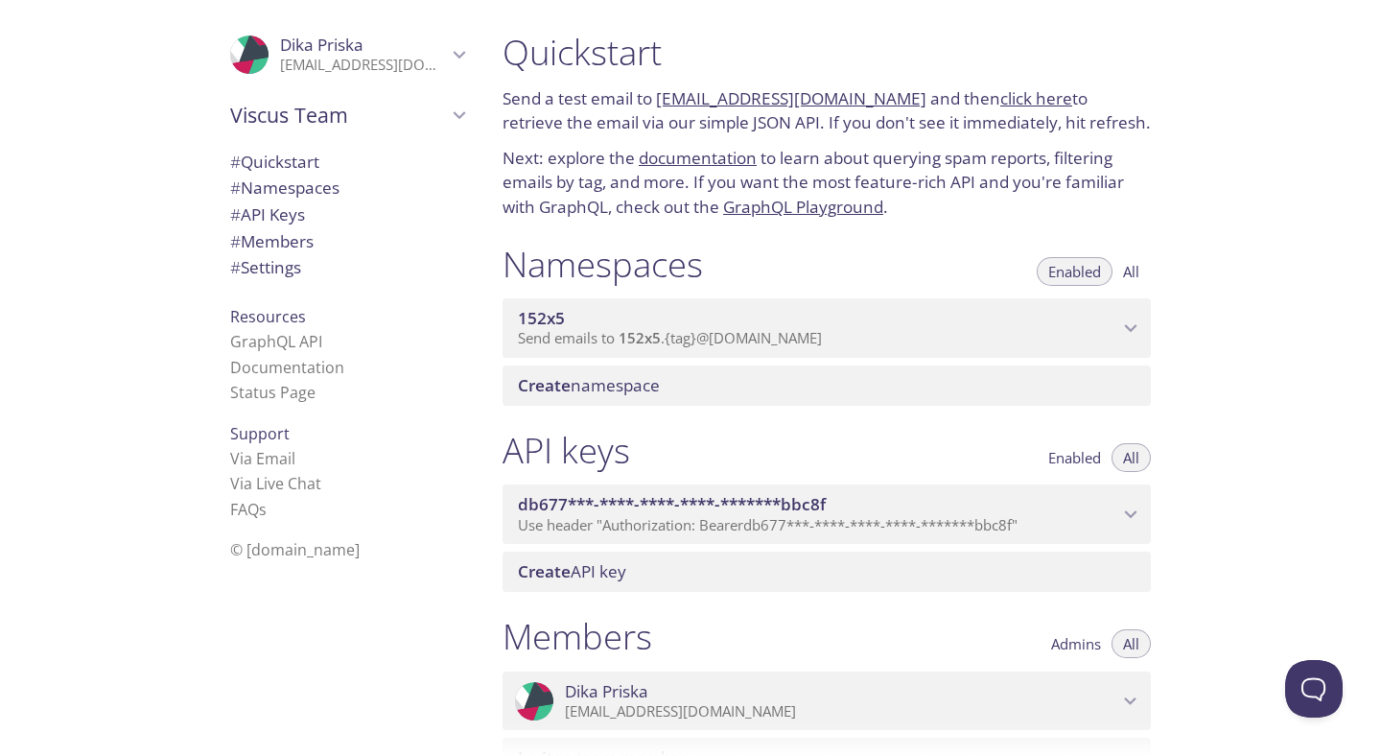
click at [1007, 97] on link "click here" at bounding box center [1036, 98] width 72 height 22
click at [451, 66] on icon "Dika Priska" at bounding box center [459, 54] width 25 height 25
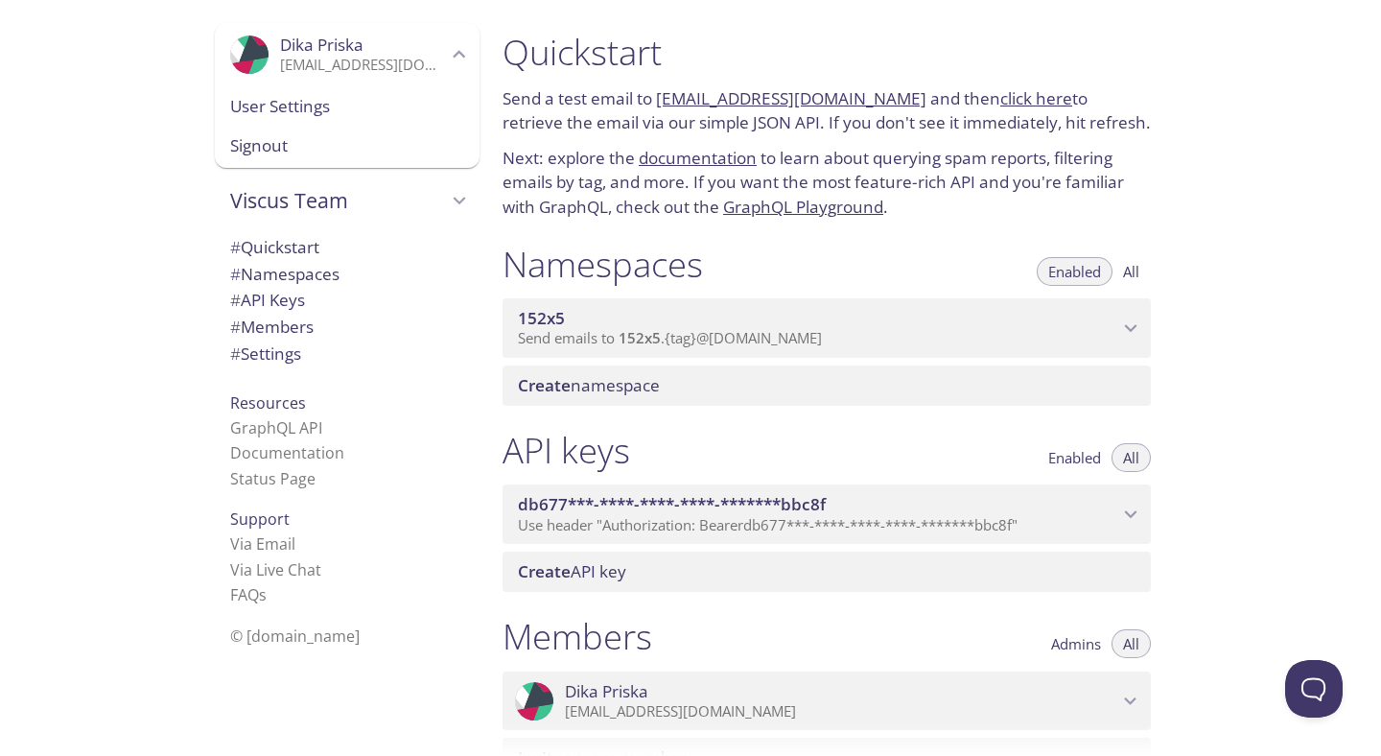
click at [421, 103] on span "User Settings" at bounding box center [347, 106] width 234 height 25
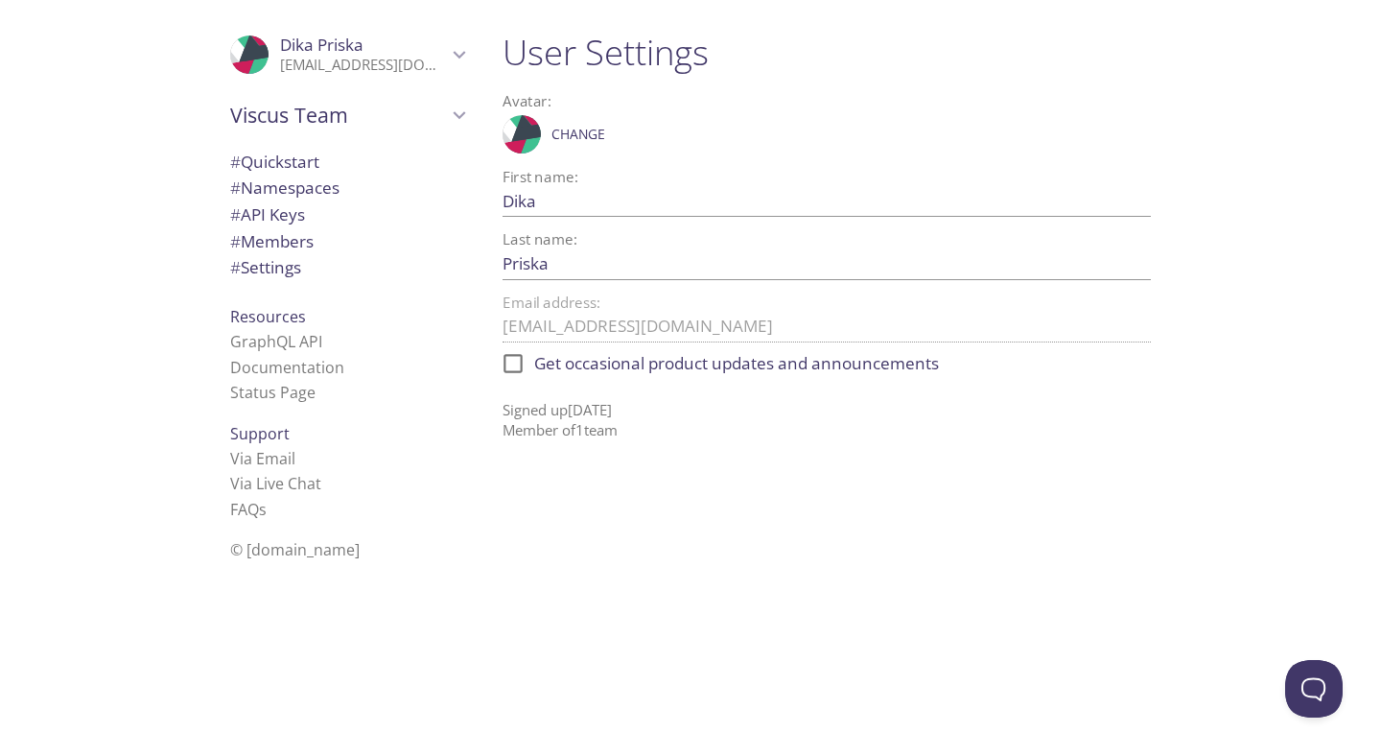
click at [292, 216] on span "# API Keys" at bounding box center [267, 214] width 75 height 22
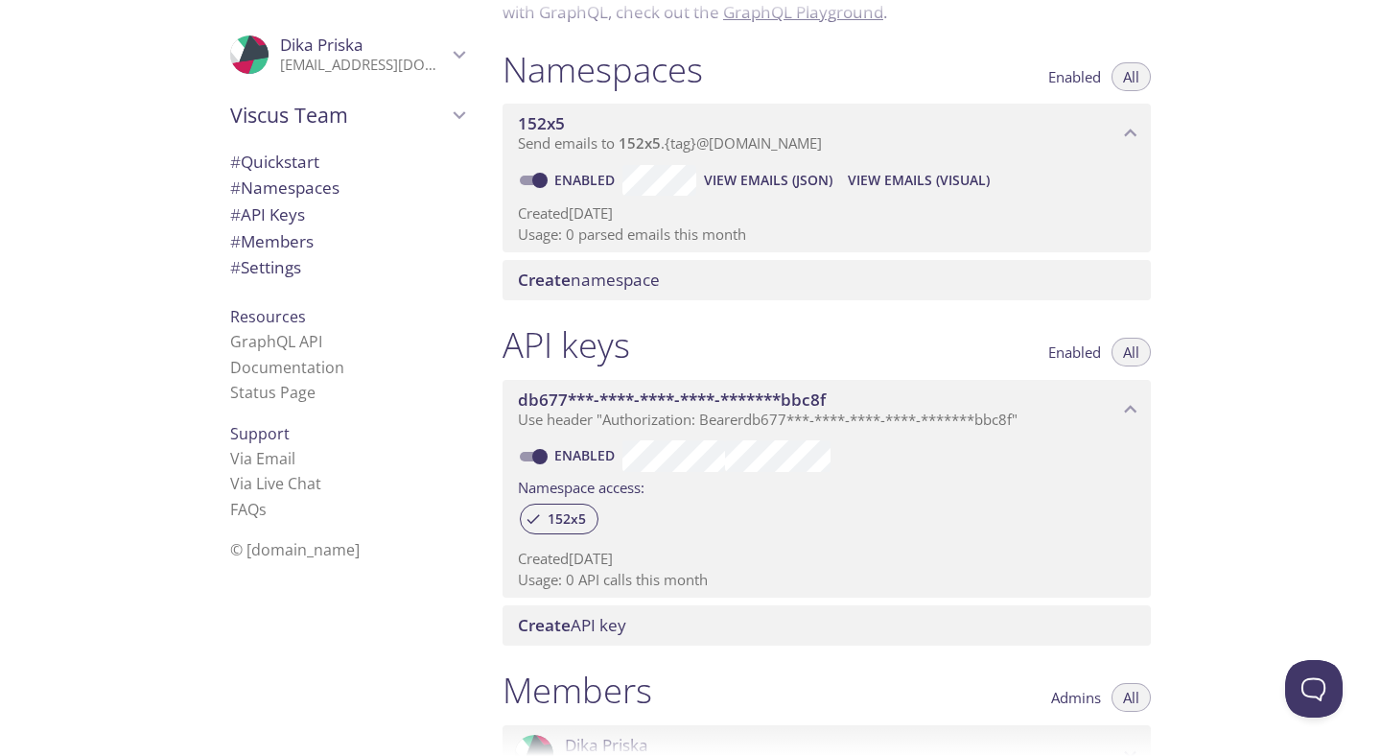
scroll to position [182, 0]
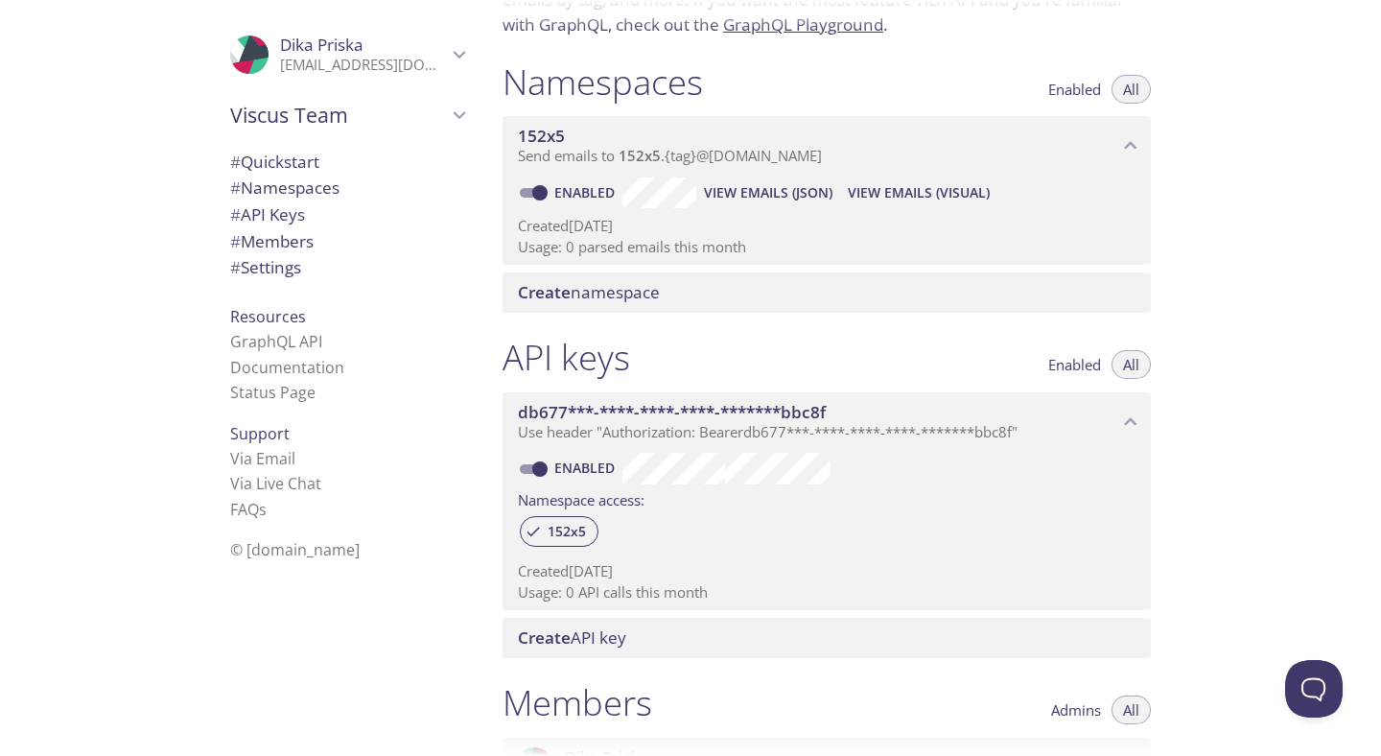
click at [887, 188] on span "View Emails (Visual)" at bounding box center [919, 192] width 142 height 23
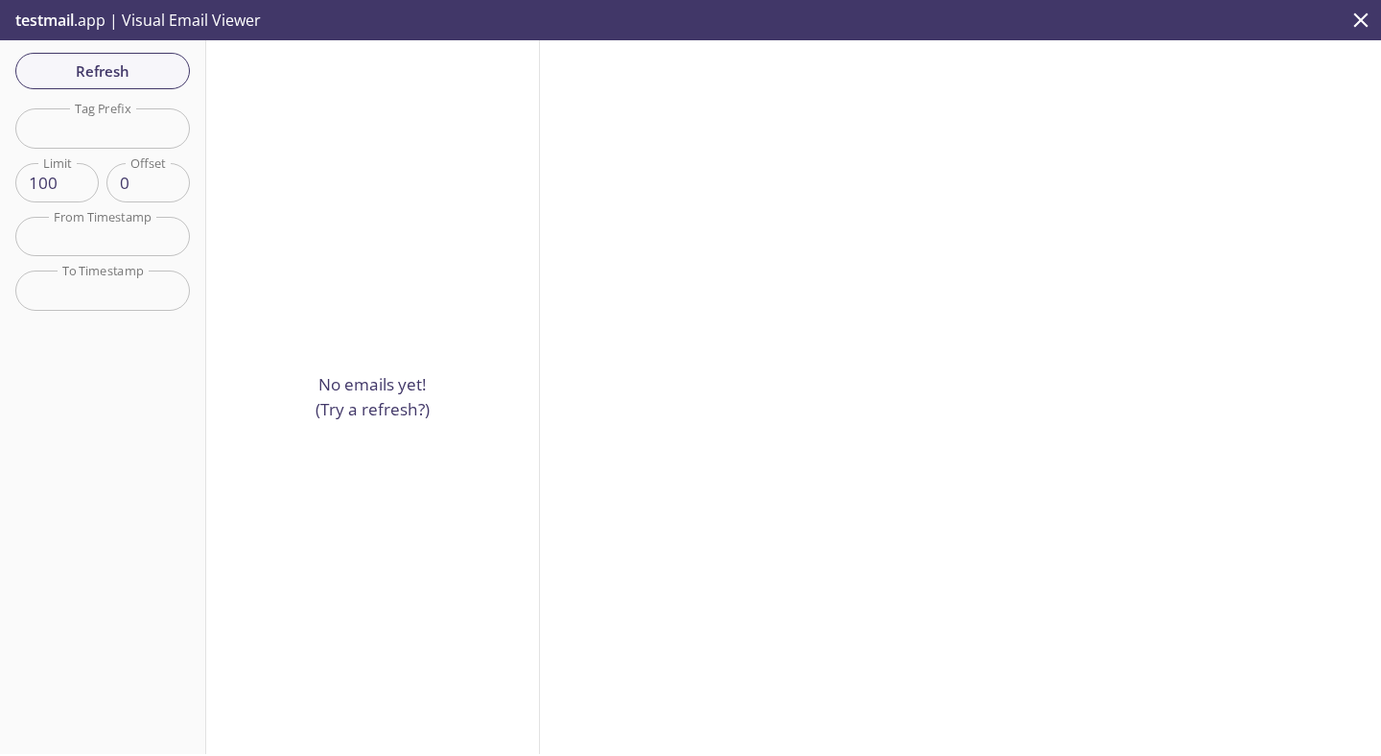
click at [1350, 23] on icon "close" at bounding box center [1361, 20] width 25 height 25
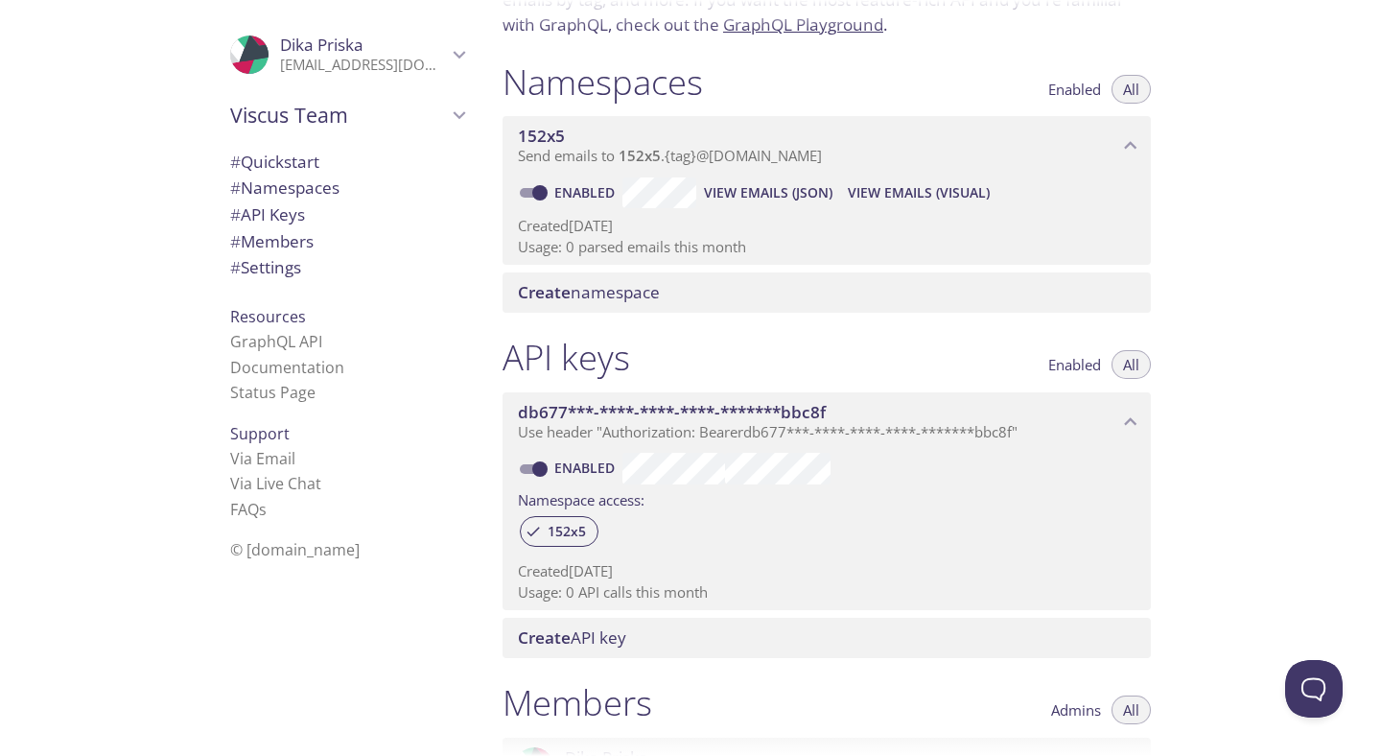
click at [772, 205] on button "View Emails (JSON)" at bounding box center [768, 192] width 144 height 31
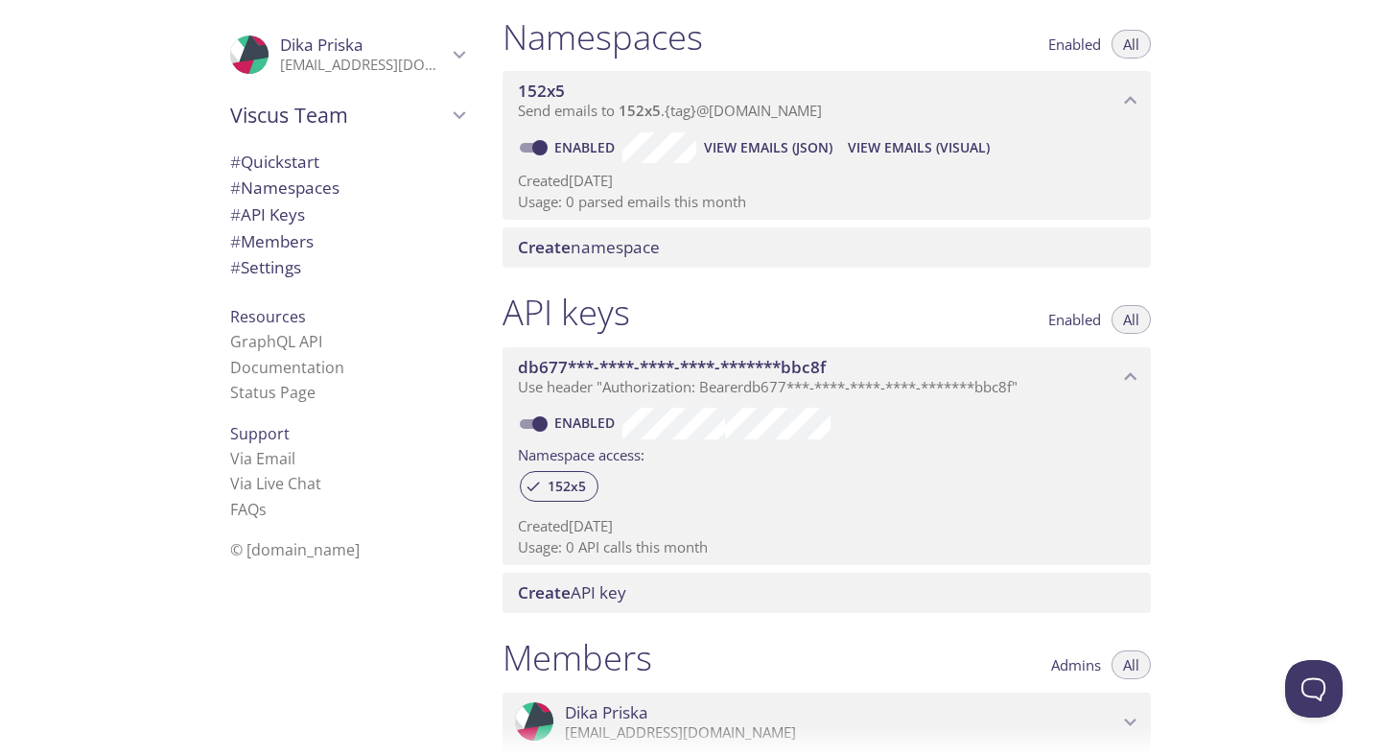
scroll to position [231, 0]
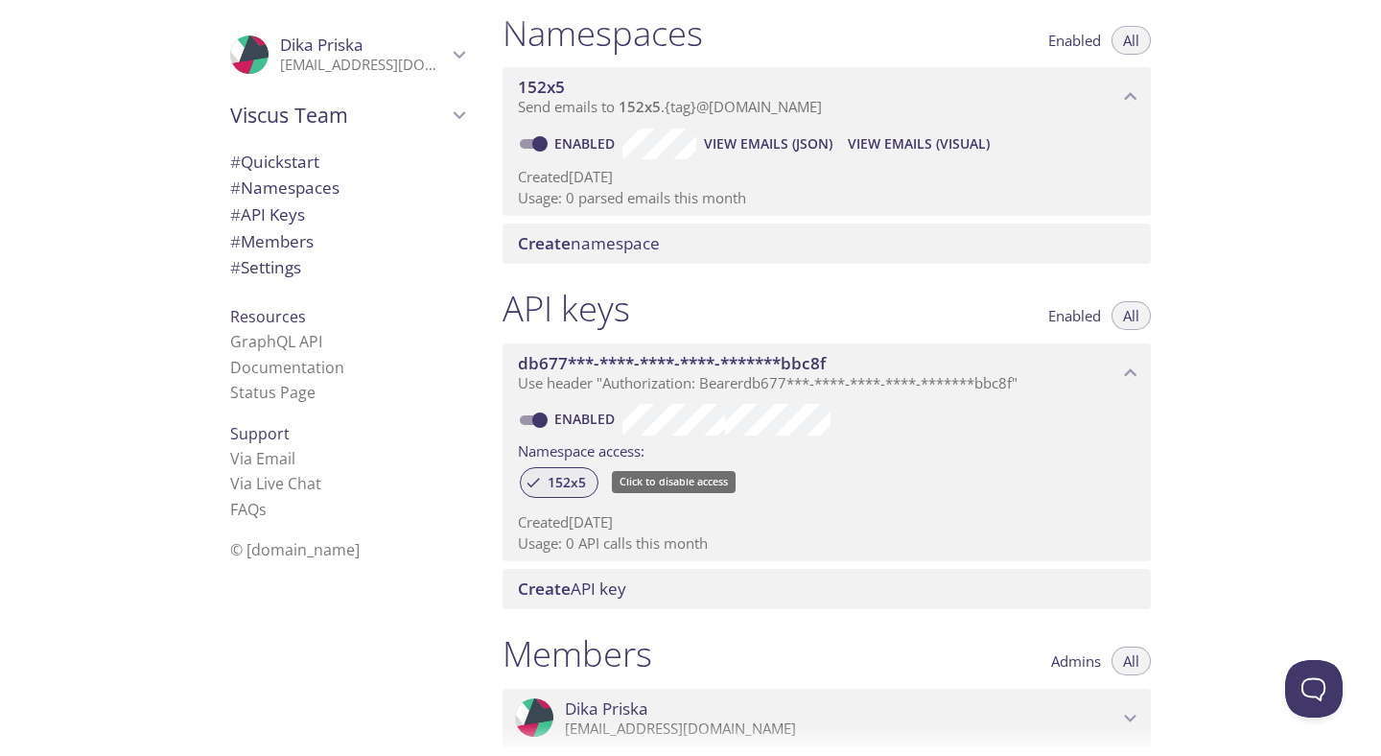
click at [567, 477] on span "152x5" at bounding box center [566, 482] width 61 height 17
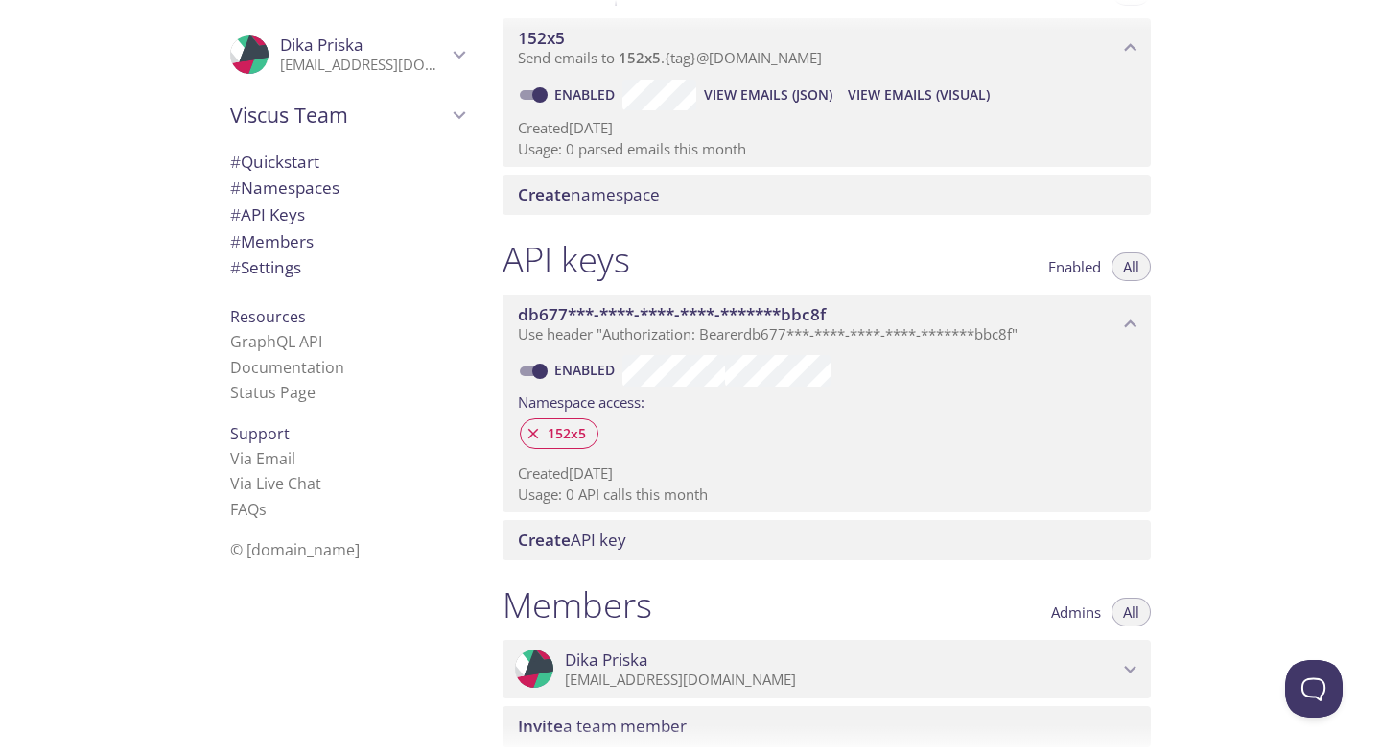
scroll to position [282, 0]
click at [659, 491] on p "Usage: 0 API calls this month" at bounding box center [827, 492] width 618 height 20
click at [573, 427] on span "152x5" at bounding box center [566, 431] width 61 height 17
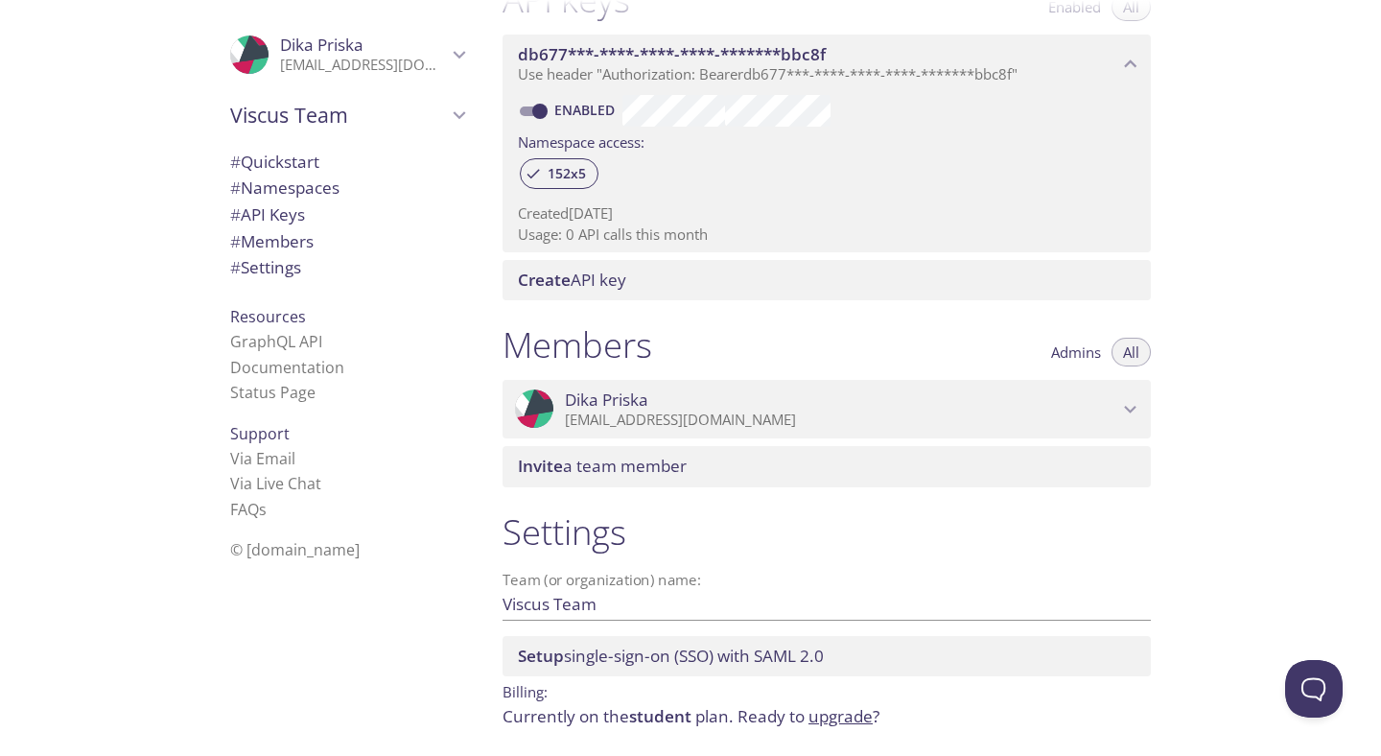
scroll to position [608, 0]
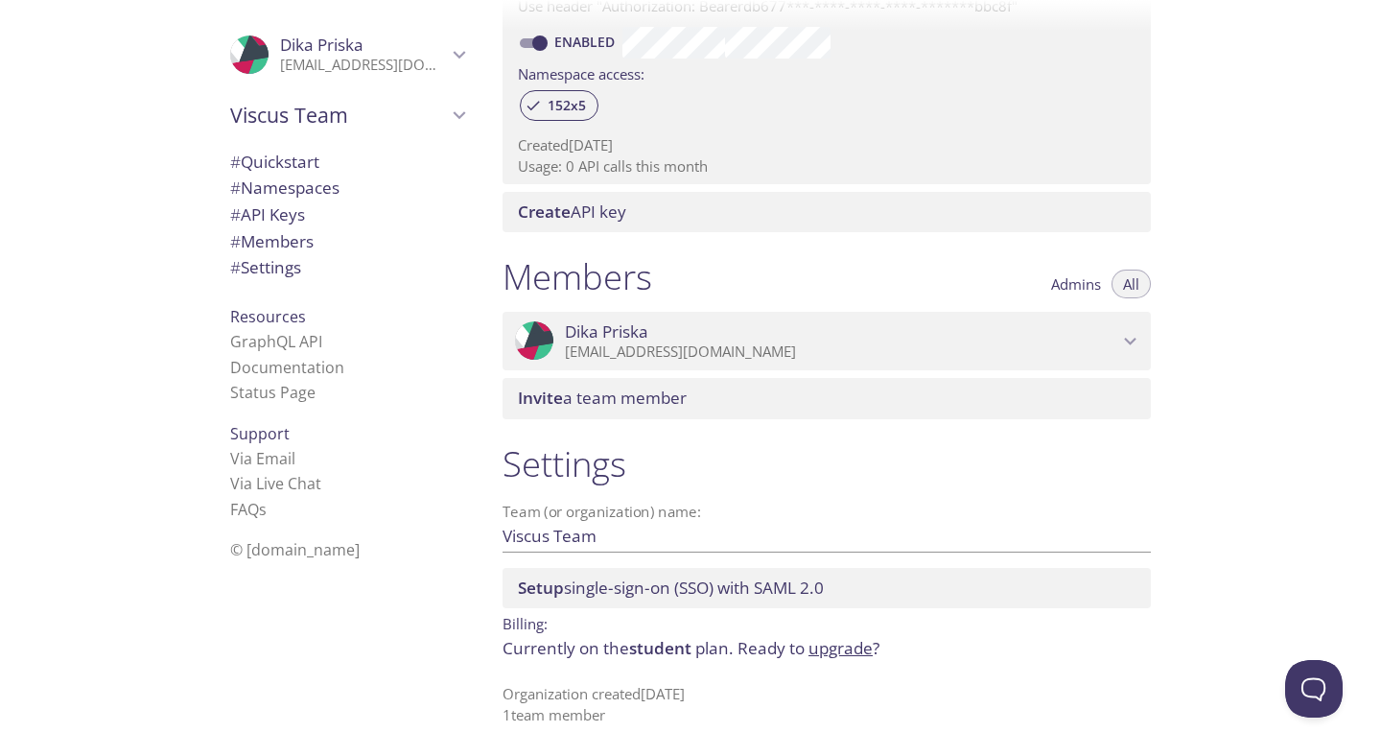
click at [695, 533] on input "Viscus Team" at bounding box center [796, 536] width 587 height 32
click at [689, 460] on h1 "Settings" at bounding box center [827, 463] width 648 height 43
click at [464, 123] on icon "Viscus Team" at bounding box center [459, 115] width 25 height 25
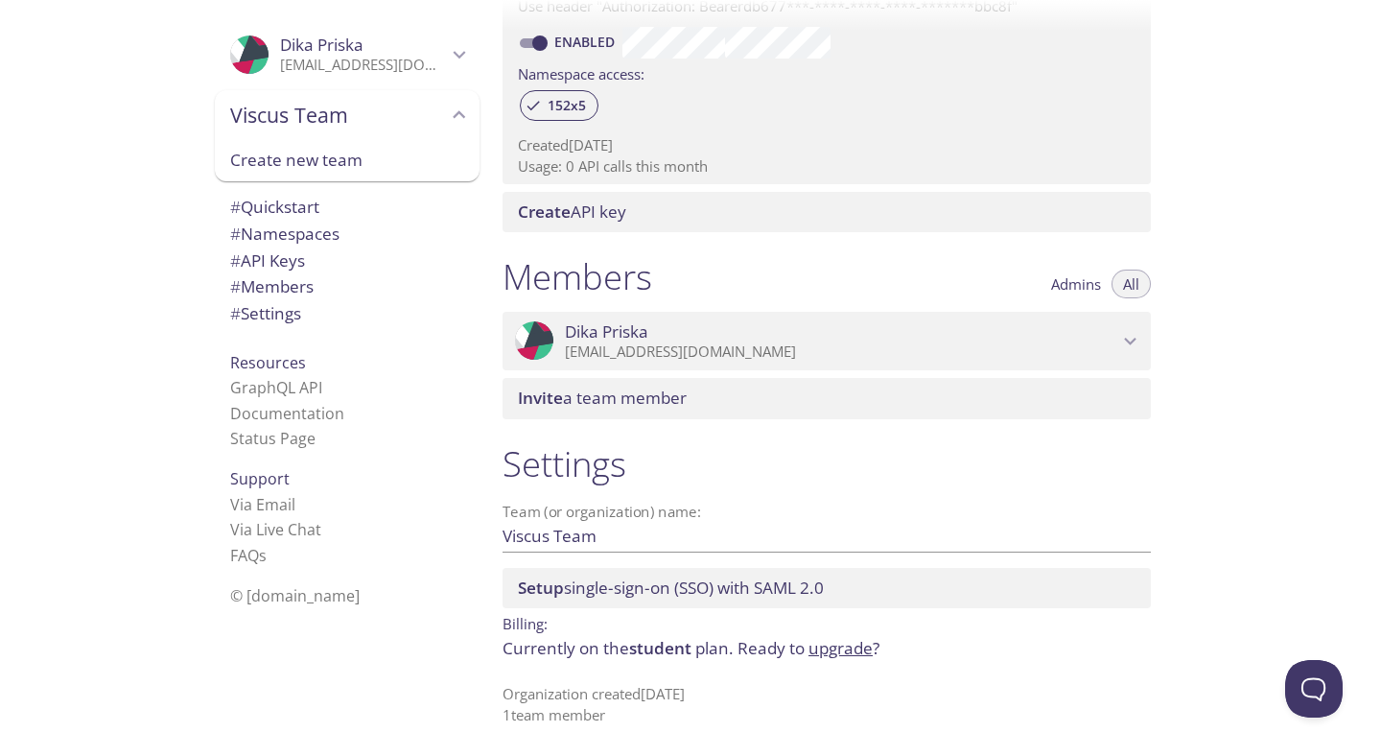
click at [464, 123] on icon "Viscus Team" at bounding box center [459, 115] width 25 height 25
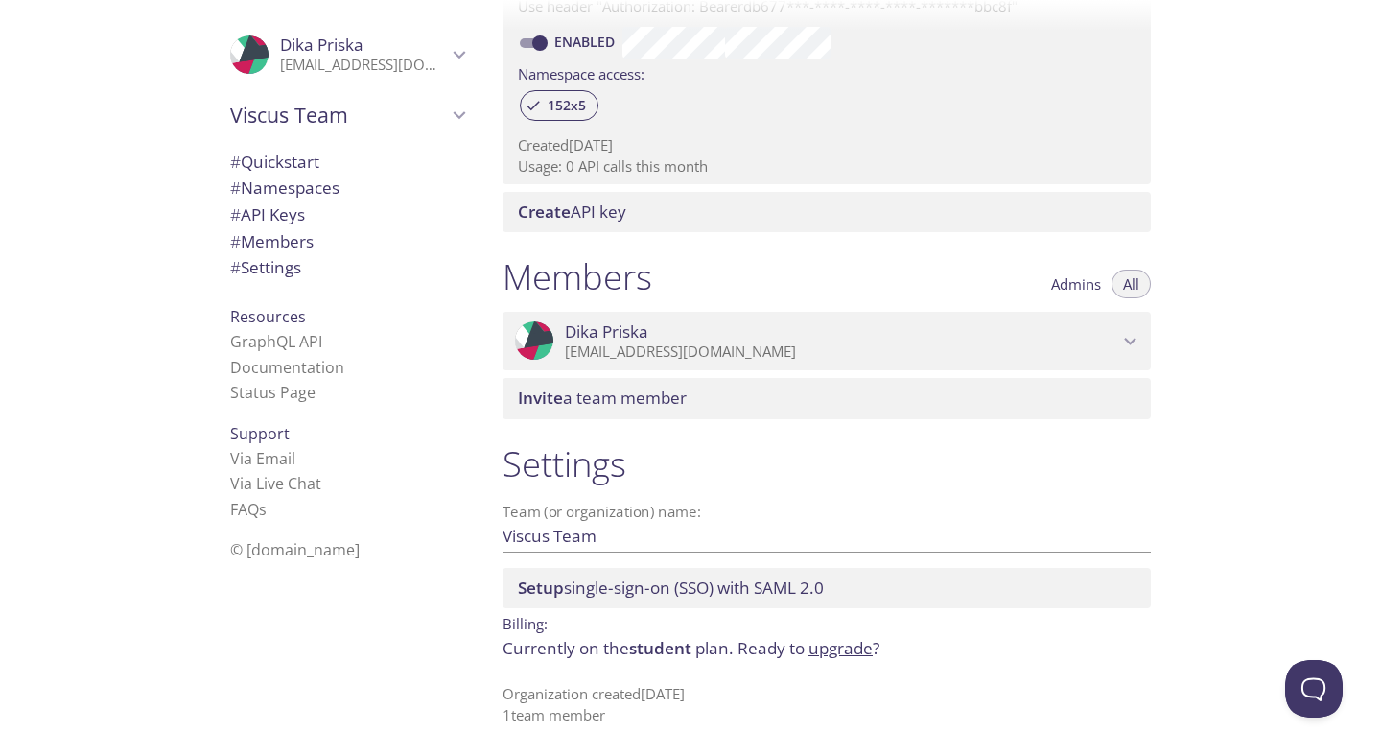
click at [455, 65] on icon "Dika Priska" at bounding box center [459, 54] width 25 height 25
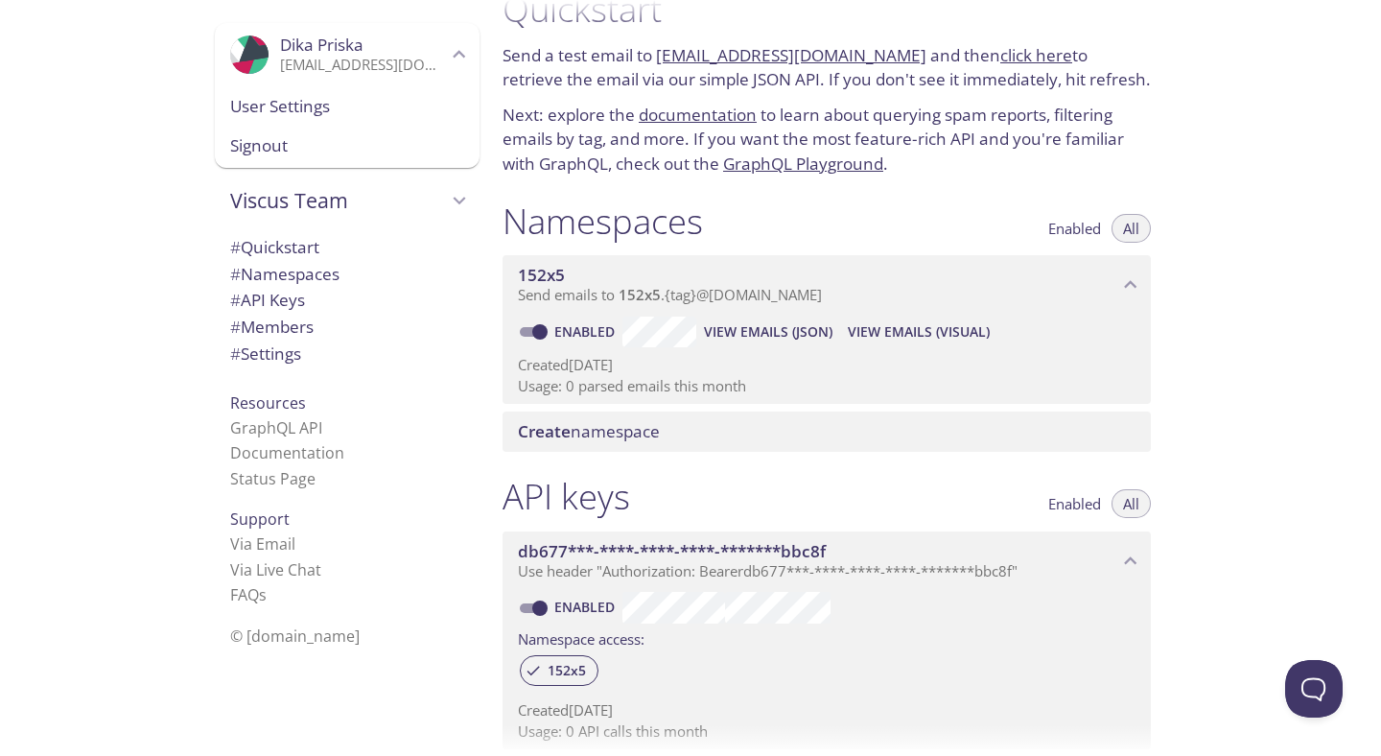
scroll to position [0, 0]
